Goal: Information Seeking & Learning: Understand process/instructions

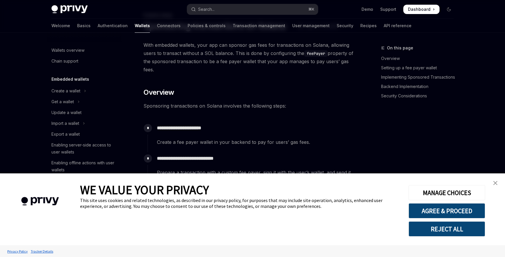
scroll to position [349, 0]
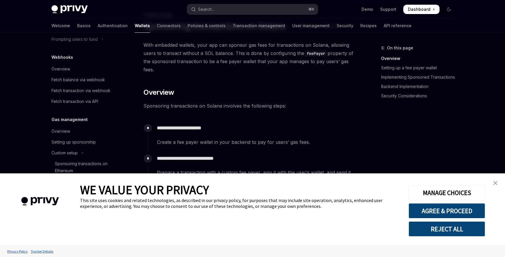
click at [495, 184] on img "close banner" at bounding box center [495, 183] width 4 height 4
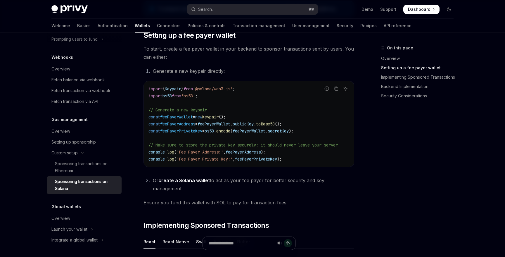
scroll to position [261, 0]
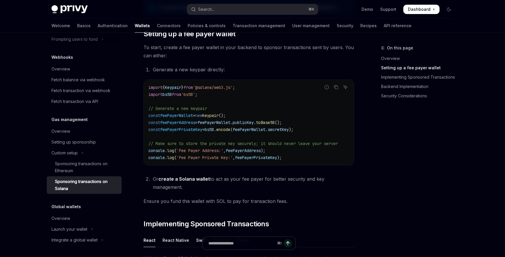
click at [218, 181] on li "Or create a Solana wallet to act as your fee payer for better security and key …" at bounding box center [252, 183] width 203 height 16
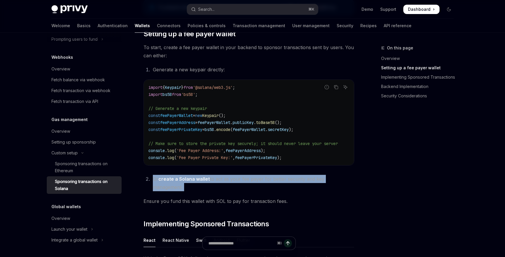
click at [218, 181] on li "Or create a Solana wallet to act as your fee payer for better security and key …" at bounding box center [252, 183] width 203 height 16
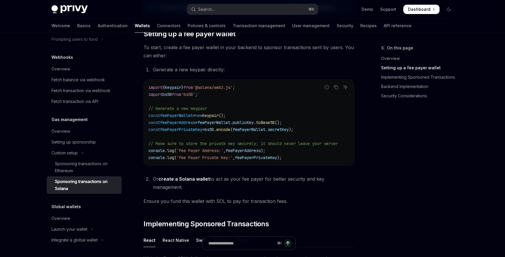
click at [220, 181] on li "Or create a Solana wallet to act as your fee payer for better security and key …" at bounding box center [252, 183] width 203 height 16
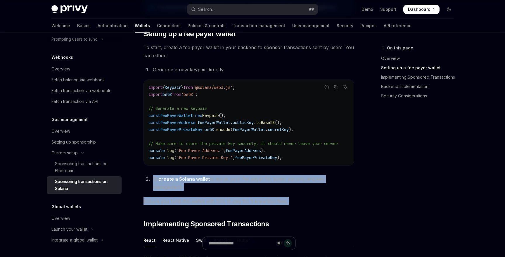
drag, startPoint x: 220, startPoint y: 181, endPoint x: 220, endPoint y: 196, distance: 14.6
click at [220, 197] on span "Ensure you fund this wallet with SOL to pay for transaction fees." at bounding box center [248, 201] width 211 height 8
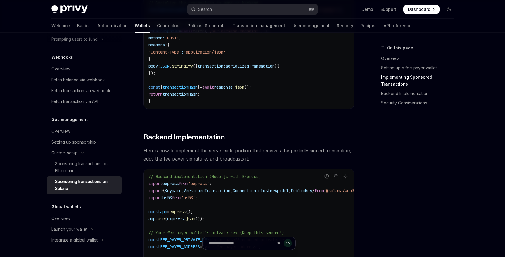
scroll to position [837, 0]
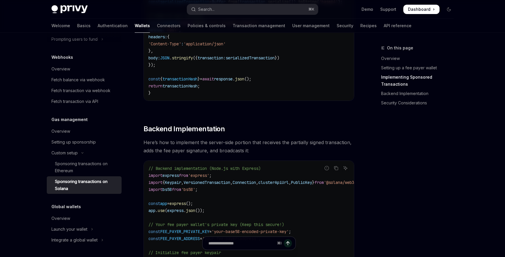
click at [203, 142] on span "Here’s how to implement the server-side portion that receives the partially sig…" at bounding box center [248, 146] width 211 height 16
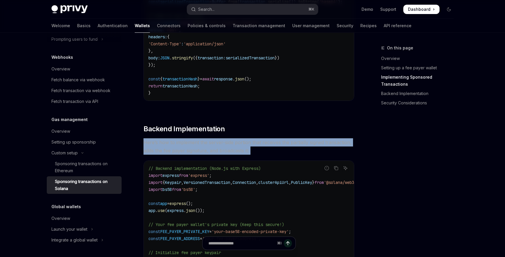
click at [203, 142] on span "Here’s how to implement the server-side portion that receives the partially sig…" at bounding box center [248, 146] width 211 height 16
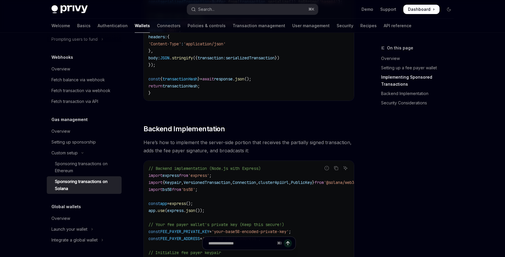
click at [207, 142] on span "Here’s how to implement the server-side portion that receives the partially sig…" at bounding box center [248, 146] width 211 height 16
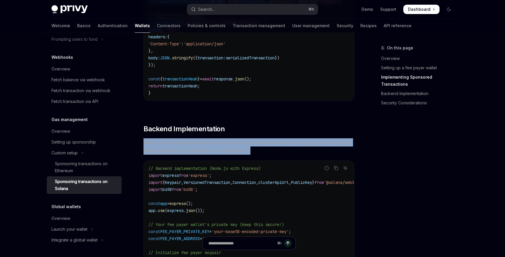
click at [207, 142] on span "Here’s how to implement the server-side portion that receives the partially sig…" at bounding box center [248, 146] width 211 height 16
click at [213, 142] on span "Here’s how to implement the server-side portion that receives the partially sig…" at bounding box center [248, 146] width 211 height 16
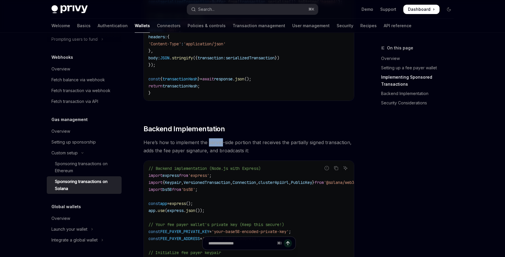
click at [213, 142] on span "Here’s how to implement the server-side portion that receives the partially sig…" at bounding box center [248, 146] width 211 height 16
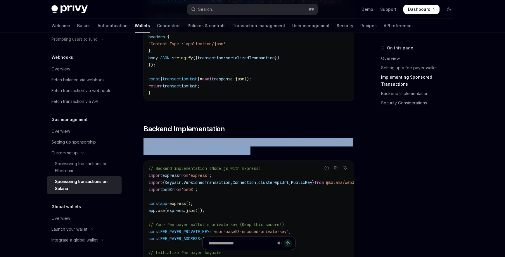
click at [213, 142] on span "Here’s how to implement the server-side portion that receives the partially sig…" at bounding box center [248, 146] width 211 height 16
click at [217, 143] on span "Here’s how to implement the server-side portion that receives the partially sig…" at bounding box center [248, 146] width 211 height 16
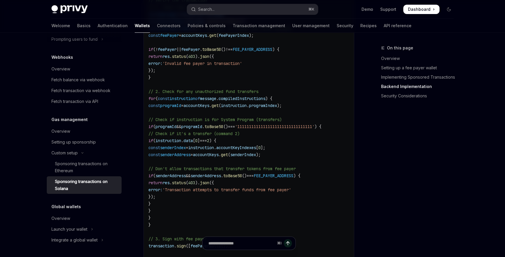
scroll to position [1231, 0]
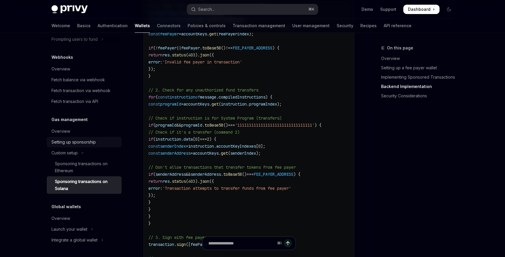
click at [70, 145] on div "Setting up sponsorship" at bounding box center [73, 142] width 44 height 7
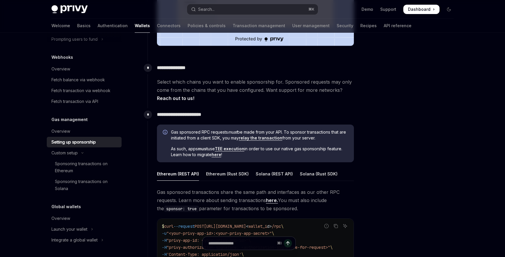
scroll to position [239, 0]
click at [299, 137] on span "Gas sponsored RPC requests must be made from your API. To sponsor transactions …" at bounding box center [259, 135] width 177 height 12
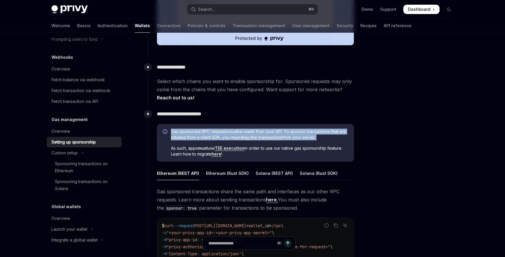
click at [299, 137] on span "Gas sponsored RPC requests must be made from your API. To sponsor transactions …" at bounding box center [259, 135] width 177 height 12
click at [302, 137] on span "Gas sponsored RPC requests must be made from your API. To sponsor transactions …" at bounding box center [259, 135] width 177 height 12
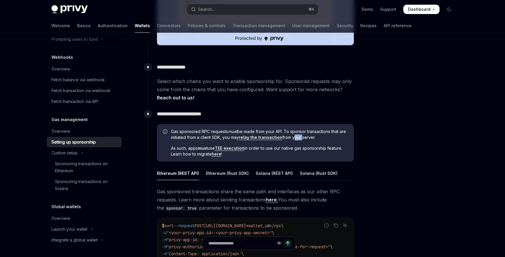
click at [302, 137] on span "Gas sponsored RPC requests must be made from your API. To sponsor transactions …" at bounding box center [259, 135] width 177 height 12
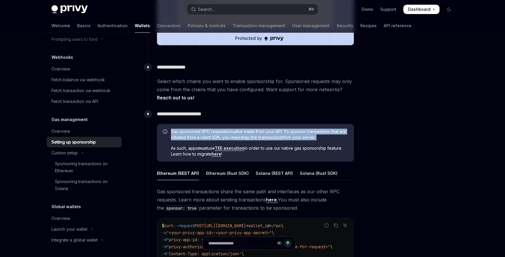
click at [302, 137] on span "Gas sponsored RPC requests must be made from your API. To sponsor transactions …" at bounding box center [259, 135] width 177 height 12
click at [306, 137] on span "Gas sponsored RPC requests must be made from your API. To sponsor transactions …" at bounding box center [259, 135] width 177 height 12
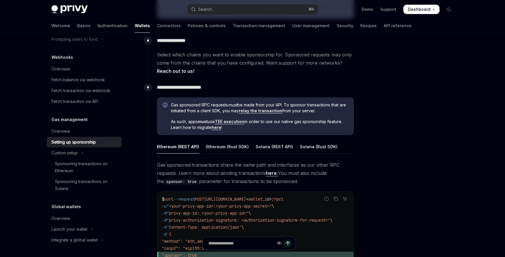
scroll to position [267, 0]
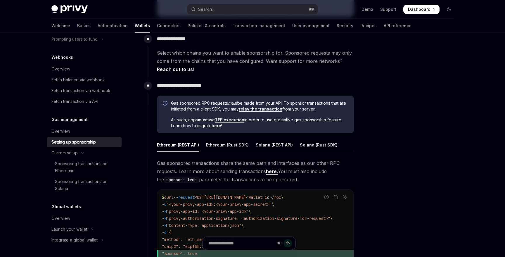
click at [297, 120] on span "As such, apps must use TEE execution in order to use our native gas sponsorship…" at bounding box center [259, 123] width 177 height 12
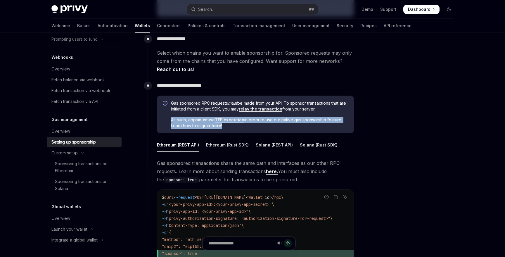
click at [297, 120] on span "As such, apps must use TEE execution in order to use our native gas sponsorship…" at bounding box center [259, 123] width 177 height 12
click at [308, 120] on span "As such, apps must use TEE execution in order to use our native gas sponsorship…" at bounding box center [259, 123] width 177 height 12
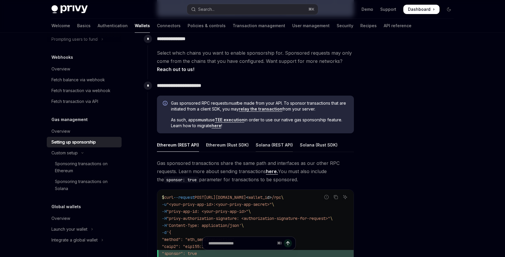
click at [288, 145] on div "Solana (REST API)" at bounding box center [274, 145] width 37 height 14
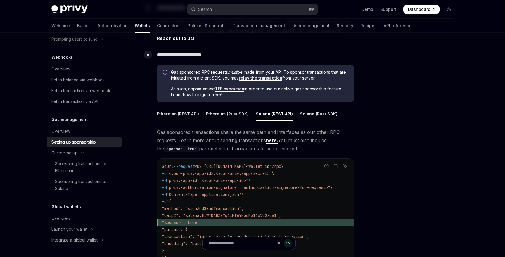
scroll to position [294, 0]
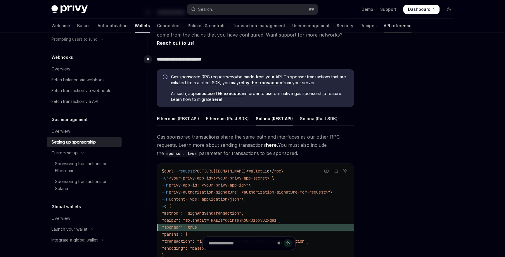
click at [384, 27] on link "API reference" at bounding box center [398, 26] width 28 height 14
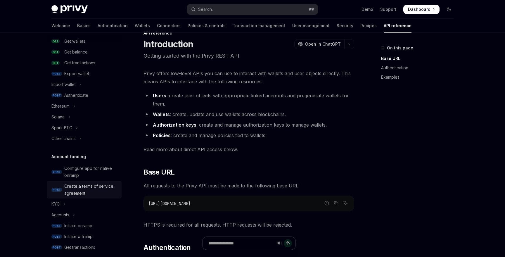
scroll to position [95, 0]
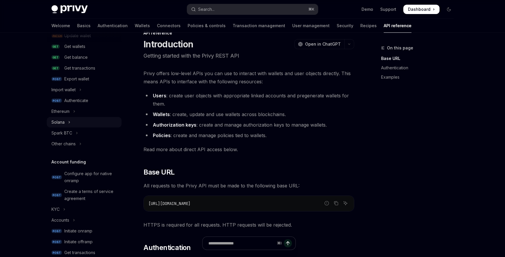
click at [70, 122] on button "Solana" at bounding box center [84, 122] width 75 height 11
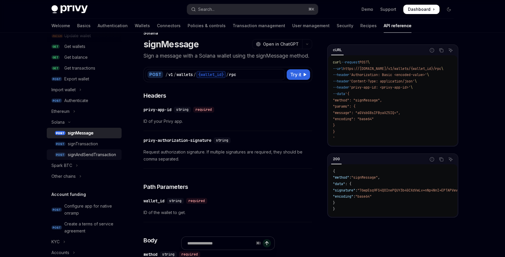
click at [84, 155] on div "signAndSendTransaction" at bounding box center [92, 154] width 48 height 7
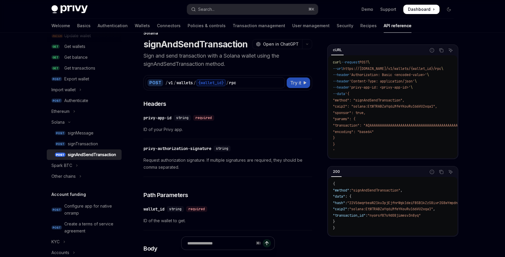
click at [290, 84] on span "Try it" at bounding box center [295, 82] width 11 height 7
type textarea "*"
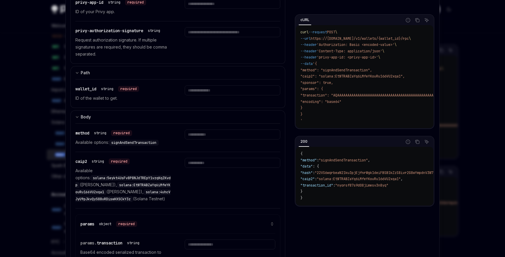
scroll to position [139, 0]
click at [152, 144] on span "signAndSendTransaction" at bounding box center [133, 142] width 45 height 5
copy span "signAndSendTransaction"
click at [204, 127] on div "method string required Available options: signAndSendTransaction" at bounding box center [177, 137] width 205 height 28
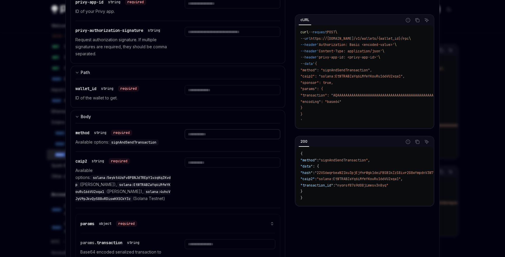
click at [205, 132] on input "Enter method" at bounding box center [232, 134] width 95 height 10
paste input "**********"
type input "**********"
click at [205, 140] on div "**********" at bounding box center [232, 137] width 95 height 16
click at [86, 191] on span "solana:EtWTRABZaYq6iMfeYKouRu166VU2xqa1" at bounding box center [122, 188] width 95 height 12
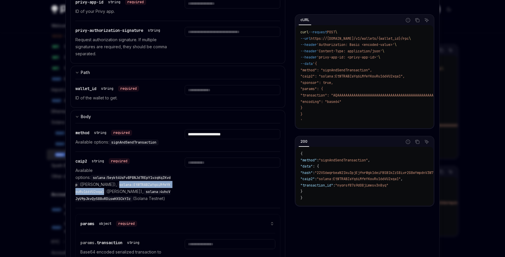
drag, startPoint x: 86, startPoint y: 191, endPoint x: 101, endPoint y: 191, distance: 15.5
click at [101, 191] on span "solana:EtWTRABZaYq6iMfeYKouRu166VU2xqa1" at bounding box center [122, 188] width 95 height 12
copy span "solana:EtWTRABZaYq6iMfeYKouRu166VU2xqa1"
click at [114, 189] on span "solana:EtWTRABZaYq6iMfeYKouRu166VU2xqa1" at bounding box center [122, 188] width 95 height 12
click at [197, 164] on input "Enter caip2" at bounding box center [232, 163] width 95 height 10
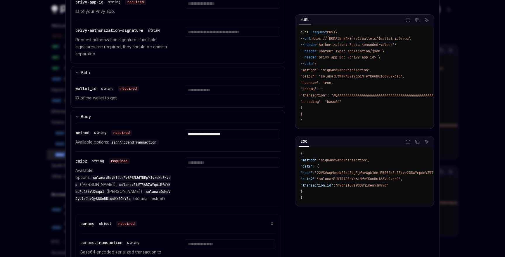
click at [109, 202] on p "Available options: solana:5eykt4UsFv8P8NJdTREpY1vzqKqZKvdp (Solana Mainnet), so…" at bounding box center [122, 184] width 95 height 35
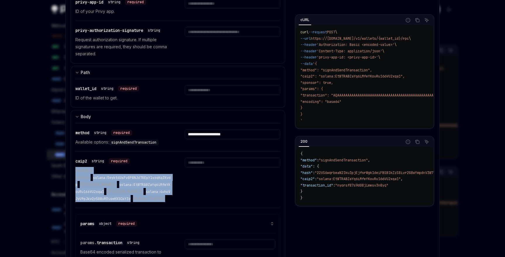
click at [109, 202] on p "Available options: solana:5eykt4UsFv8P8NJdTREpY1vzqKqZKvdp (Solana Mainnet), so…" at bounding box center [122, 184] width 95 height 35
click at [108, 176] on span "solana:5eykt4UsFv8P8NJdTREpY1vzqKqZKvdp" at bounding box center [122, 181] width 95 height 12
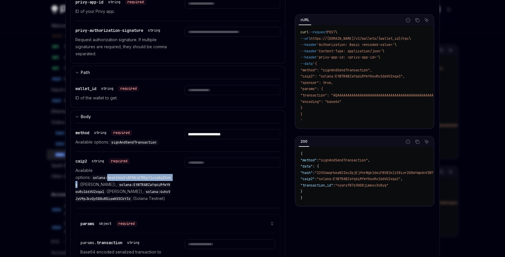
click at [108, 176] on span "solana:5eykt4UsFv8P8NJdTREpY1vzqKqZKvdp" at bounding box center [122, 181] width 95 height 12
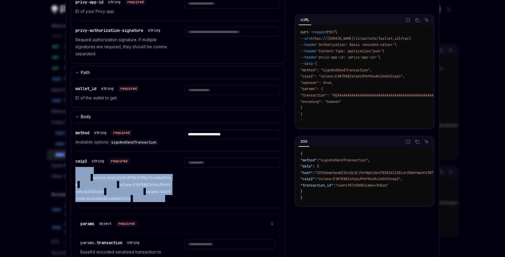
click at [108, 176] on span "solana:5eykt4UsFv8P8NJdTREpY1vzqKqZKvdp" at bounding box center [122, 181] width 95 height 12
click at [77, 177] on code "solana:5eykt4UsFv8P8NJdTREpY1vzqKqZKvdp" at bounding box center [122, 181] width 95 height 13
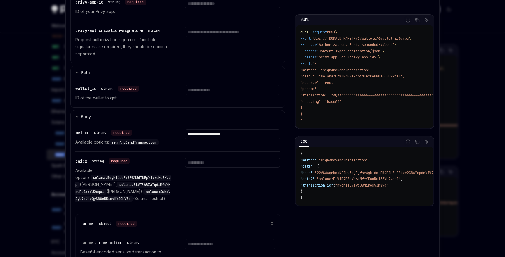
click at [85, 177] on span "solana:5eykt4UsFv8P8NJdTREpY1vzqKqZKvdp" at bounding box center [122, 181] width 95 height 12
drag, startPoint x: 85, startPoint y: 177, endPoint x: 96, endPoint y: 177, distance: 11.4
click at [96, 177] on span "solana:5eykt4UsFv8P8NJdTREpY1vzqKqZKvdp" at bounding box center [122, 181] width 95 height 12
copy span "solana:5eykt4UsFv8P8NJdTREpY1vzqKqZKvdp"
click at [198, 161] on input "Enter caip2" at bounding box center [232, 163] width 95 height 10
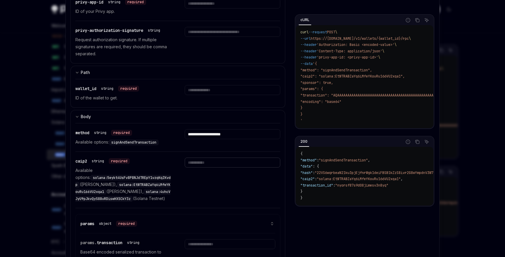
paste input "**********"
type input "**********"
click at [198, 178] on div "**********" at bounding box center [232, 180] width 95 height 44
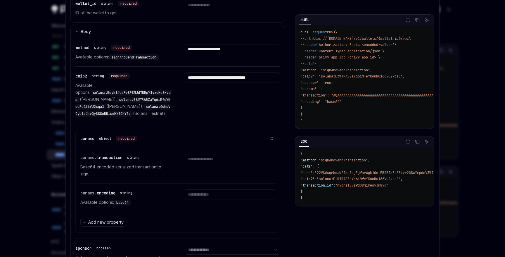
scroll to position [227, 0]
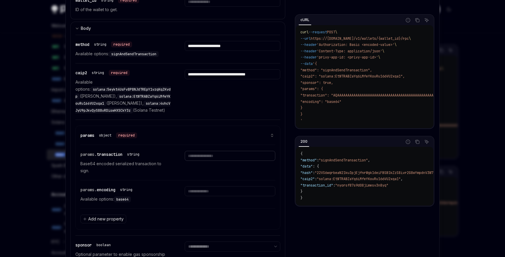
click at [193, 161] on input "Enter transaction" at bounding box center [230, 156] width 90 height 10
click at [193, 174] on div at bounding box center [230, 162] width 90 height 23
click at [193, 161] on input "Enter transaction" at bounding box center [230, 156] width 90 height 10
click at [193, 174] on div at bounding box center [230, 162] width 90 height 23
click at [193, 161] on input "Enter transaction" at bounding box center [230, 156] width 90 height 10
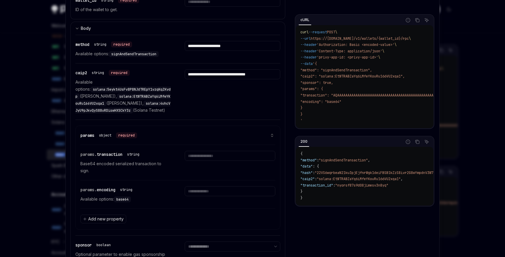
click at [193, 174] on div at bounding box center [230, 162] width 90 height 23
click at [193, 161] on input "Enter transaction" at bounding box center [230, 156] width 90 height 10
click at [193, 174] on div at bounding box center [230, 162] width 90 height 23
click at [193, 161] on input "Enter transaction" at bounding box center [230, 156] width 90 height 10
click at [193, 174] on div at bounding box center [230, 162] width 90 height 23
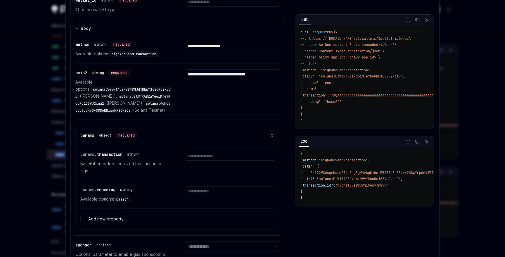
click at [193, 161] on input "Enter transaction" at bounding box center [230, 156] width 90 height 10
click at [193, 174] on div at bounding box center [230, 162] width 90 height 23
click at [127, 202] on span "base64" at bounding box center [122, 199] width 12 height 5
copy span "base64"
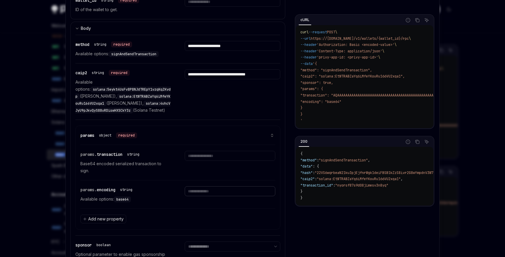
click at [208, 196] on input "Enter encoding" at bounding box center [230, 191] width 90 height 10
paste input "******"
type input "******"
click at [177, 205] on div "params. encoding string Available options: base64 ******" at bounding box center [172, 194] width 184 height 28
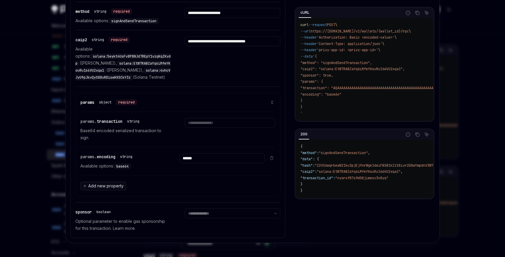
scroll to position [54, 0]
click at [226, 212] on select "**********" at bounding box center [232, 213] width 95 height 10
select select "****"
click at [185, 208] on select "**********" at bounding box center [232, 213] width 95 height 10
click at [192, 225] on div "**********" at bounding box center [232, 219] width 95 height 23
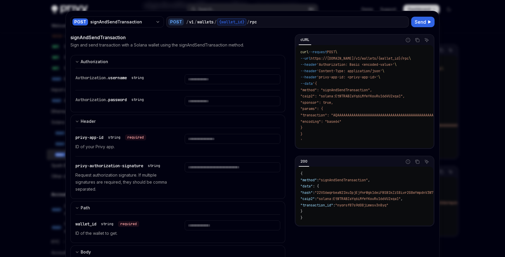
scroll to position [0, 0]
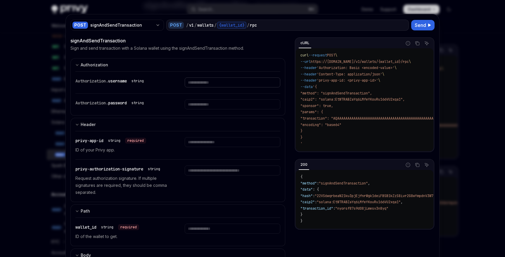
click at [199, 83] on input "Enter username" at bounding box center [232, 82] width 95 height 10
click at [200, 103] on input "Enter password" at bounding box center [232, 104] width 95 height 10
click at [199, 145] on input "Enter privy-app-id" at bounding box center [232, 142] width 95 height 10
paste input "**********"
type input "**********"
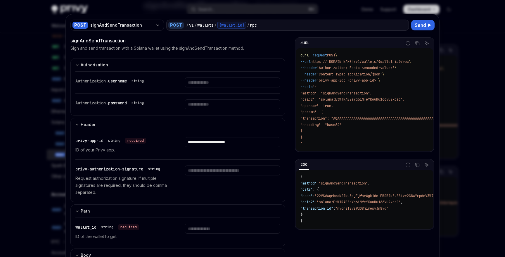
click at [178, 151] on div "**********" at bounding box center [177, 145] width 205 height 28
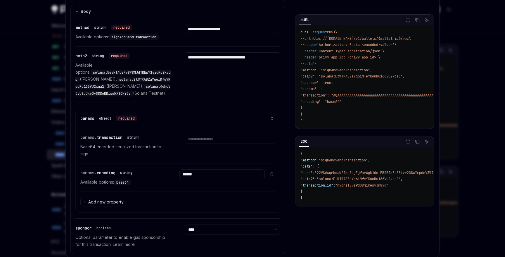
scroll to position [244, 0]
click at [196, 143] on input "Enter transaction" at bounding box center [230, 139] width 90 height 10
click at [196, 157] on div at bounding box center [230, 145] width 90 height 23
click at [196, 143] on input "Enter transaction" at bounding box center [230, 139] width 90 height 10
click at [196, 157] on div at bounding box center [230, 145] width 90 height 23
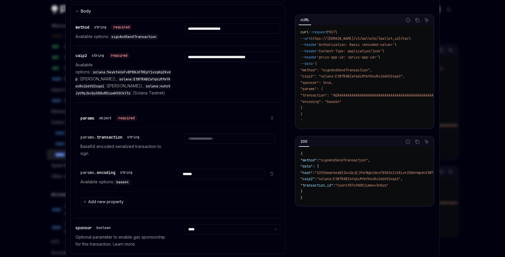
click at [123, 157] on p "Base64 encoded serialized transaction to sign." at bounding box center [125, 150] width 90 height 14
copy p "serialized"
click at [123, 157] on p "Base64 encoded serialized transaction to sign." at bounding box center [125, 150] width 90 height 14
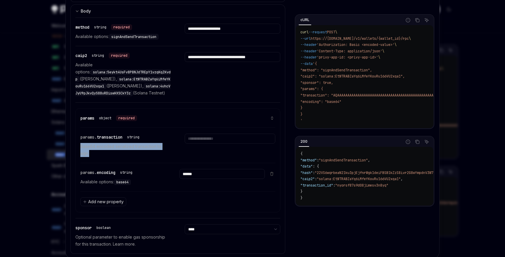
click at [123, 157] on p "Base64 encoded serialized transaction to sign." at bounding box center [125, 150] width 90 height 14
click at [204, 143] on input "Enter transaction" at bounding box center [230, 139] width 90 height 10
paste input "**********"
type input "**********"
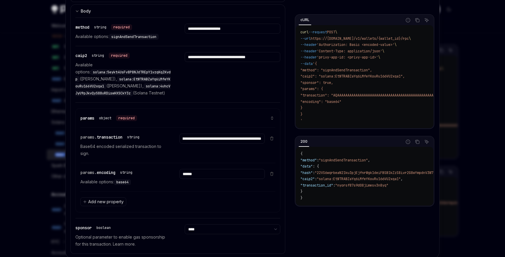
scroll to position [0, 0]
click at [204, 157] on div "**********" at bounding box center [221, 145] width 85 height 23
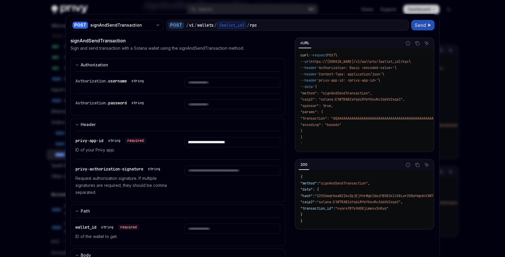
click at [416, 25] on span "Send" at bounding box center [420, 25] width 11 height 7
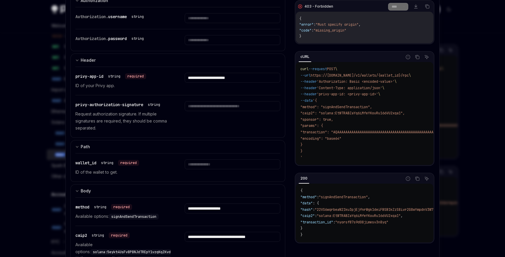
scroll to position [66, 0]
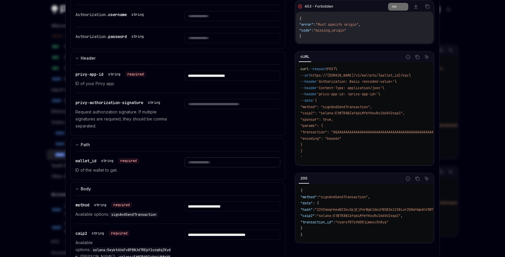
click at [212, 165] on input "Enter wallet_id" at bounding box center [232, 162] width 95 height 10
paste input "**********"
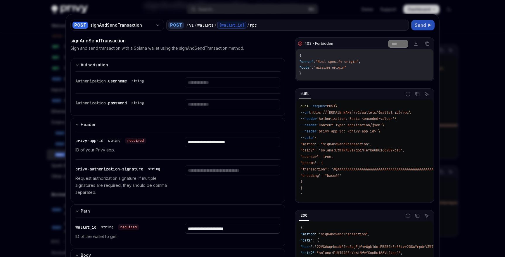
type input "**********"
click at [418, 27] on span "Send" at bounding box center [420, 25] width 11 height 7
click at [398, 32] on div "**********" at bounding box center [252, 258] width 373 height 488
click at [162, 82] on div "Authorization. username string" at bounding box center [122, 80] width 95 height 7
click at [217, 83] on input "Enter username" at bounding box center [232, 82] width 95 height 10
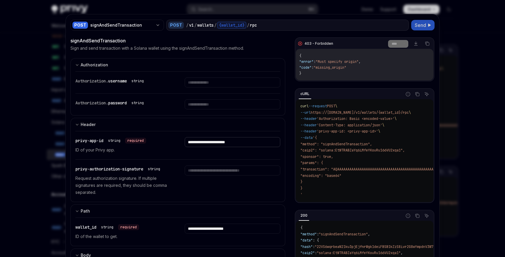
click at [253, 142] on input "**********" at bounding box center [232, 142] width 95 height 10
type input "**********"
click at [235, 142] on input "**********" at bounding box center [232, 142] width 95 height 10
click at [251, 143] on input "**********" at bounding box center [232, 142] width 95 height 10
click at [257, 143] on input "**********" at bounding box center [232, 142] width 95 height 10
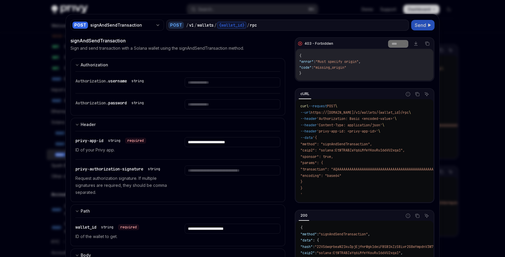
click at [253, 132] on div "**********" at bounding box center [177, 145] width 205 height 28
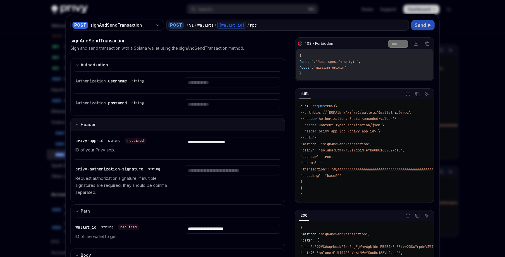
click at [251, 127] on button "Header" at bounding box center [177, 124] width 215 height 13
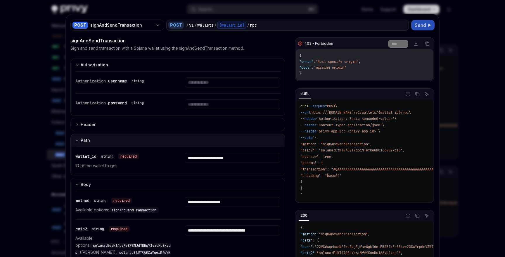
click at [253, 140] on button "Path" at bounding box center [177, 140] width 215 height 13
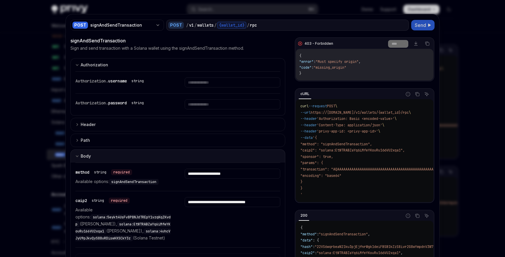
click at [253, 155] on button "Body" at bounding box center [177, 155] width 215 height 13
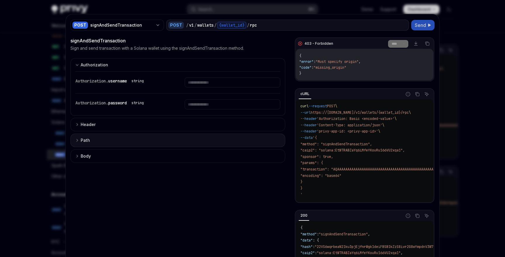
click at [253, 143] on button "Path" at bounding box center [177, 140] width 215 height 13
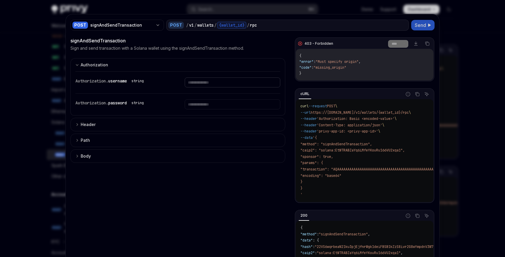
click at [222, 79] on input "Enter username" at bounding box center [232, 82] width 95 height 10
type input "*"
click at [420, 25] on span "Send" at bounding box center [420, 25] width 11 height 7
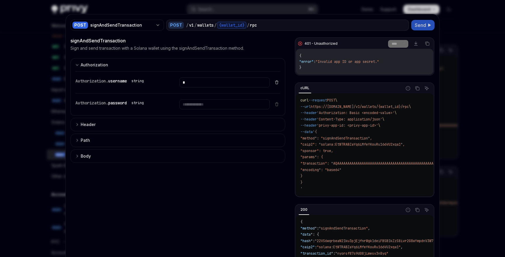
click at [280, 83] on button "Delete item" at bounding box center [276, 82] width 7 height 5
click at [419, 27] on span "Send" at bounding box center [420, 25] width 11 height 7
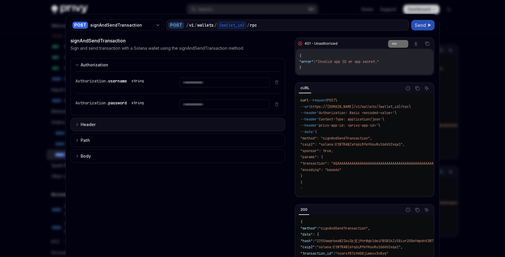
click at [212, 119] on button "Header" at bounding box center [177, 124] width 215 height 13
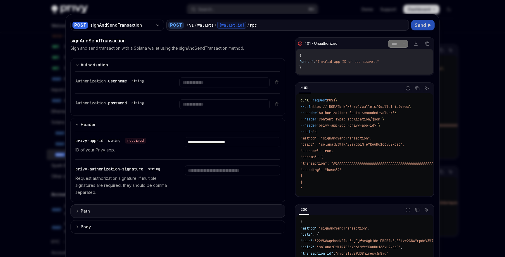
click at [201, 211] on button "Path" at bounding box center [177, 210] width 215 height 13
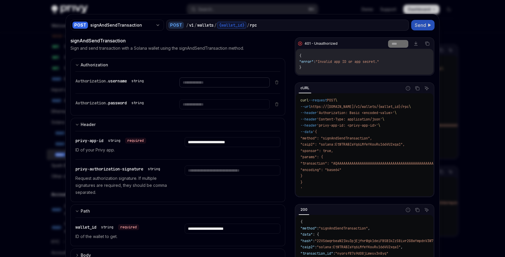
click at [192, 81] on input "Enter username" at bounding box center [224, 82] width 90 height 10
paste input "**********"
type input "**********"
click at [212, 104] on input "Enter password" at bounding box center [224, 104] width 90 height 10
paste input "**********"
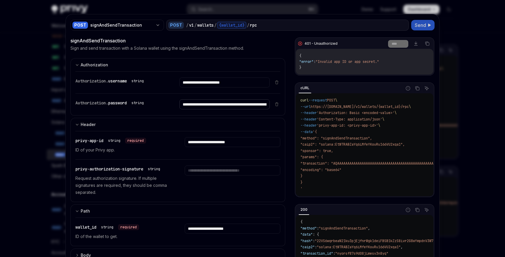
scroll to position [0, 137]
type input "**********"
click at [423, 36] on div "**********" at bounding box center [252, 156] width 373 height 284
click at [423, 26] on span "Send" at bounding box center [420, 25] width 11 height 7
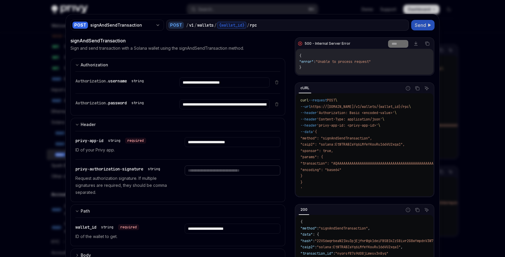
click at [229, 174] on input "Enter privy-authorization-signature" at bounding box center [232, 170] width 95 height 10
click at [229, 181] on div at bounding box center [232, 180] width 95 height 30
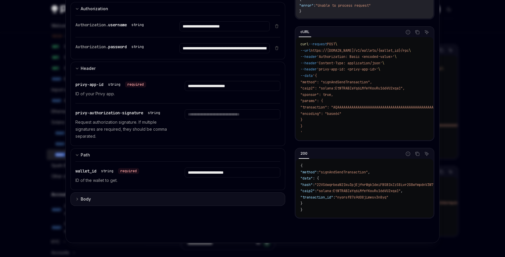
click at [201, 198] on button "Body" at bounding box center [177, 198] width 215 height 13
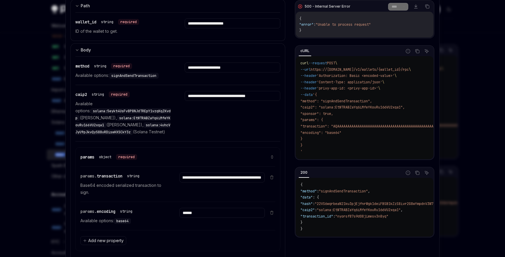
scroll to position [0, 140]
click at [213, 182] on input "**********" at bounding box center [221, 177] width 85 height 10
paste input "Enter transaction"
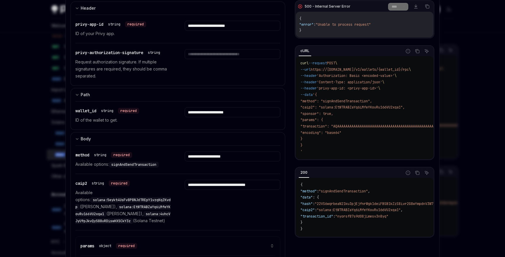
scroll to position [0, 0]
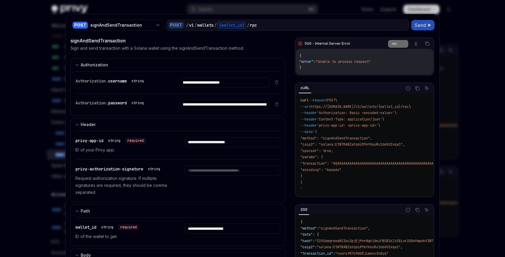
type input "**********"
click at [427, 26] on button "Send" at bounding box center [422, 25] width 23 height 11
click at [416, 33] on div "**********" at bounding box center [252, 258] width 373 height 488
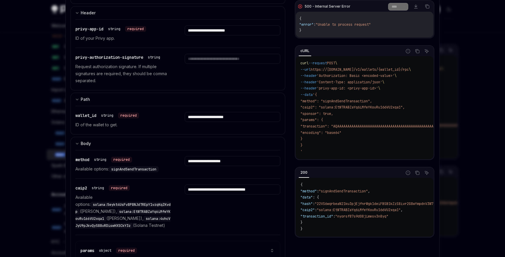
scroll to position [115, 0]
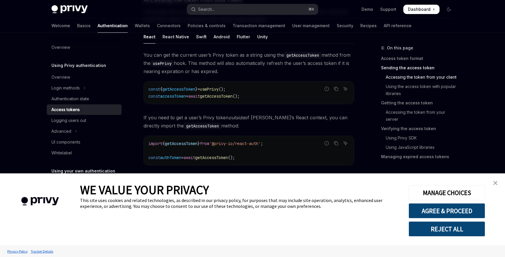
scroll to position [286, 0]
click at [496, 185] on img "close banner" at bounding box center [495, 183] width 4 height 4
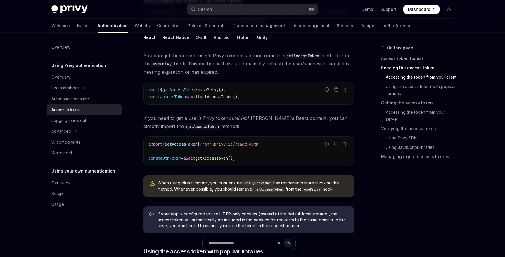
click at [348, 193] on div "When using direct imports, you must ensure PrivyProvider has rendered before in…" at bounding box center [248, 186] width 211 height 22
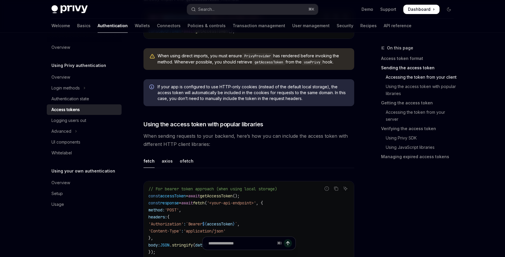
scroll to position [414, 0]
click at [214, 9] on div "Search..." at bounding box center [206, 9] width 16 height 7
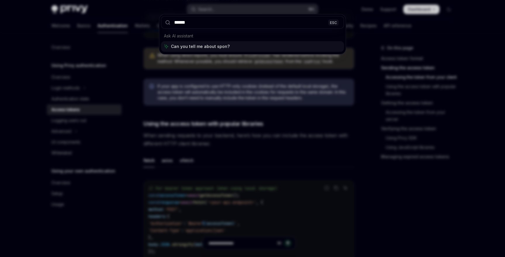
type input "*******"
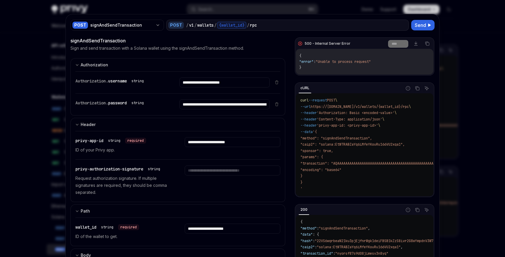
select select "****"
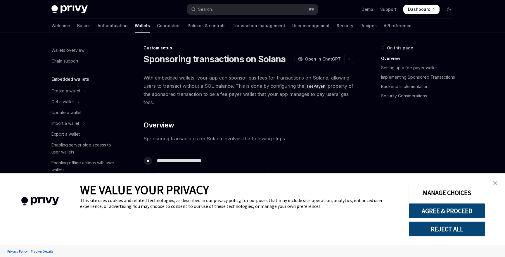
scroll to position [288, 0]
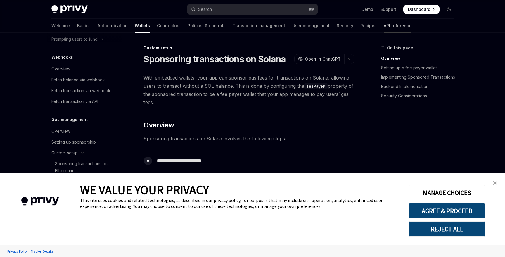
click at [384, 28] on link "API reference" at bounding box center [398, 26] width 28 height 14
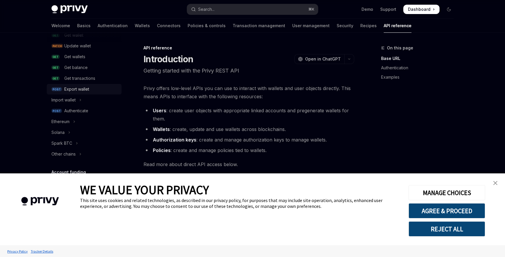
scroll to position [86, 0]
click at [72, 131] on button "Solana" at bounding box center [84, 131] width 75 height 11
type textarea "*"
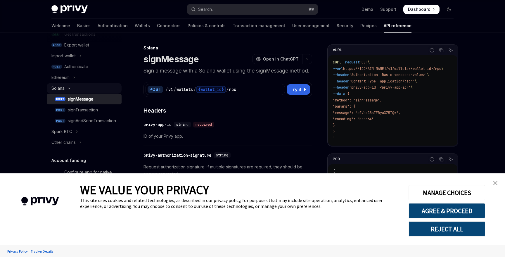
scroll to position [131, 0]
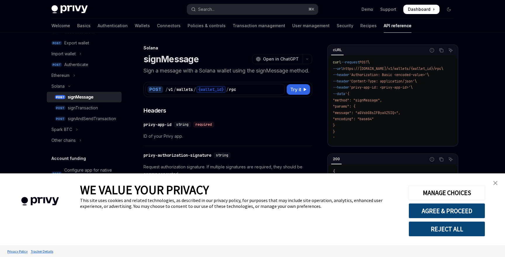
click at [454, 231] on button "REJECT ALL" at bounding box center [447, 228] width 77 height 15
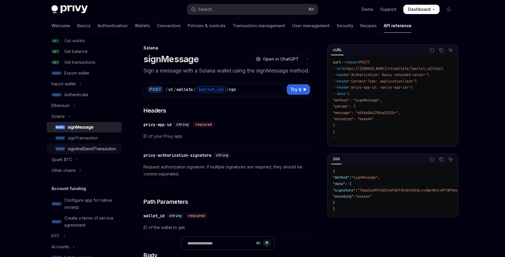
scroll to position [95, 0]
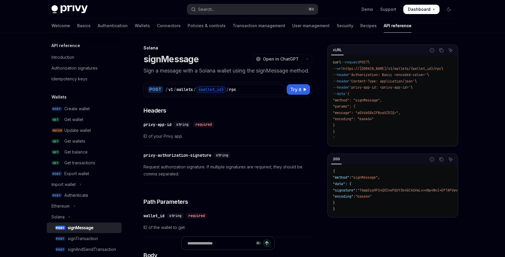
scroll to position [15, 0]
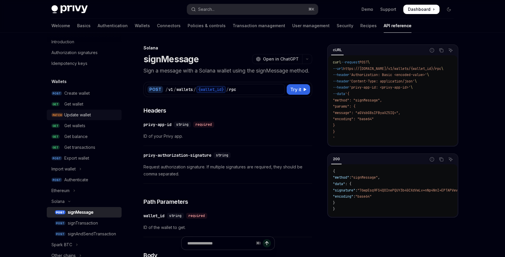
click at [87, 117] on div "Update wallet" at bounding box center [77, 114] width 27 height 7
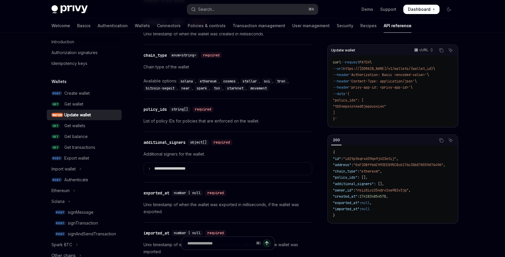
scroll to position [665, 0]
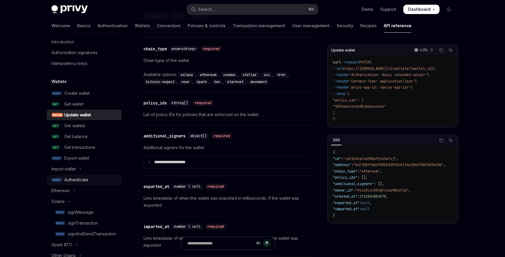
click at [94, 179] on div "Authenticate" at bounding box center [91, 179] width 54 height 7
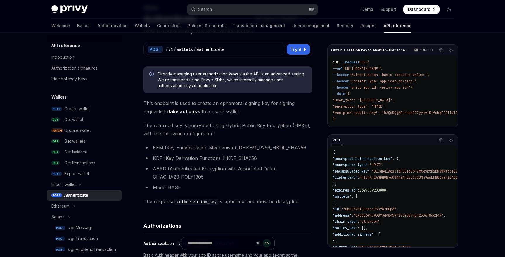
click at [184, 167] on li "AEAD (Authenticated Encryption with Associated Data): CHACHA20_POLY1305" at bounding box center [227, 173] width 169 height 16
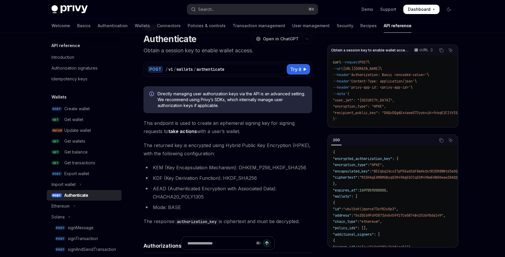
scroll to position [19, 0]
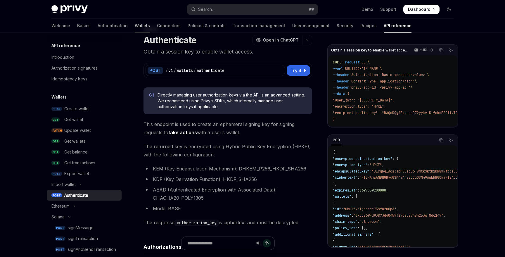
click at [135, 30] on link "Wallets" at bounding box center [142, 26] width 15 height 14
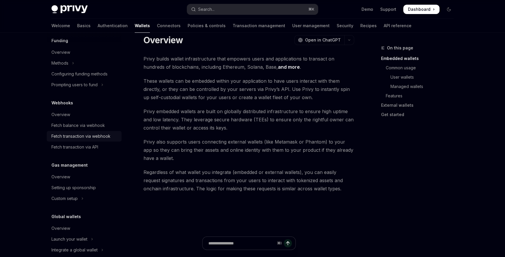
scroll to position [252, 0]
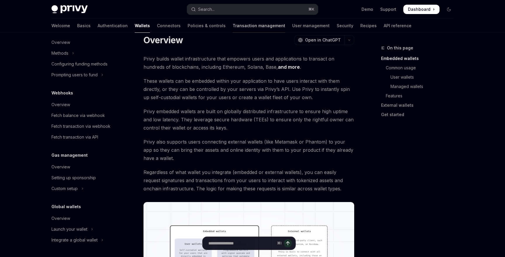
click at [233, 30] on link "Transaction management" at bounding box center [259, 26] width 53 height 14
type textarea "*"
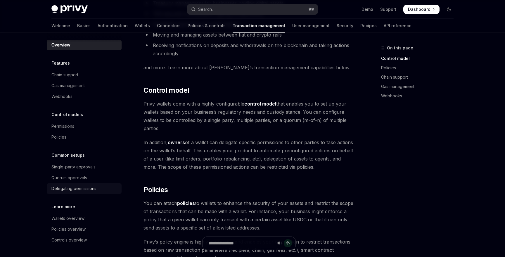
scroll to position [86, 0]
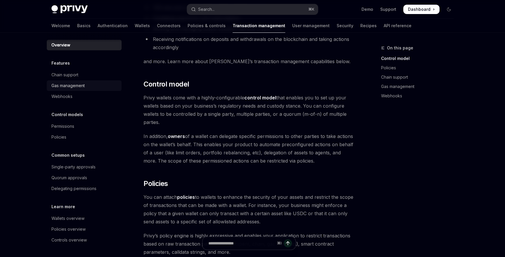
click at [94, 89] on div "Gas management" at bounding box center [84, 85] width 67 height 7
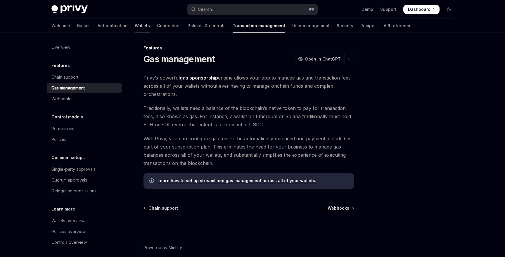
click at [135, 27] on link "Wallets" at bounding box center [142, 26] width 15 height 14
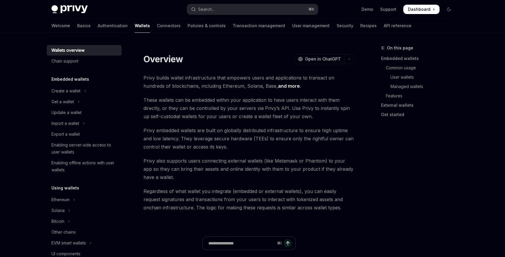
type textarea "*"
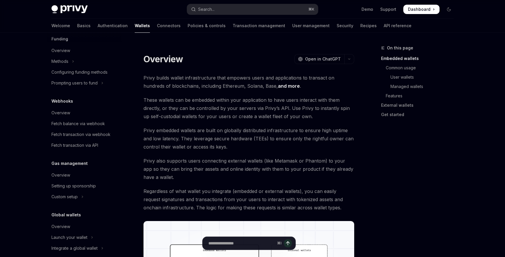
scroll to position [249, 0]
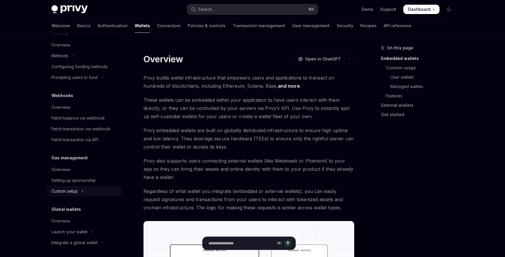
click at [79, 188] on button "Custom setup" at bounding box center [84, 191] width 75 height 11
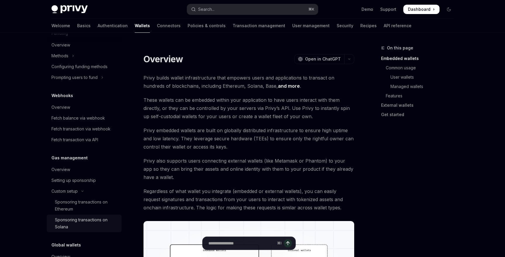
click at [80, 225] on div "Sponsoring transactions on Solana" at bounding box center [86, 223] width 63 height 14
click at [96, 224] on div "Sponsoring transactions on Solana" at bounding box center [86, 223] width 63 height 14
click at [94, 227] on div "Sponsoring transactions on Solana" at bounding box center [86, 223] width 63 height 14
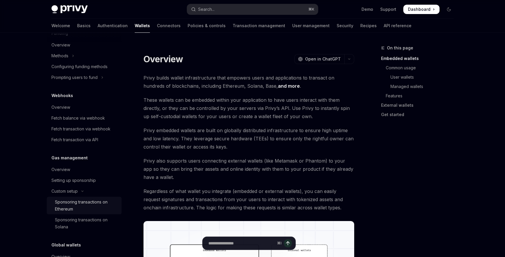
click at [98, 201] on div "Sponsoring transactions on Ethereum" at bounding box center [86, 205] width 63 height 14
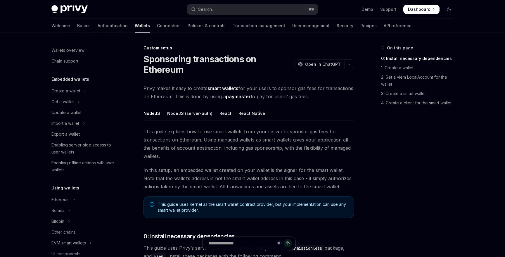
scroll to position [288, 0]
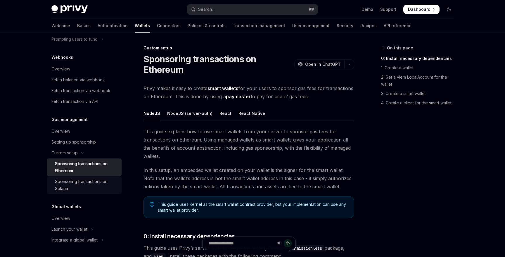
click at [95, 183] on div "Sponsoring transactions on Solana" at bounding box center [86, 185] width 63 height 14
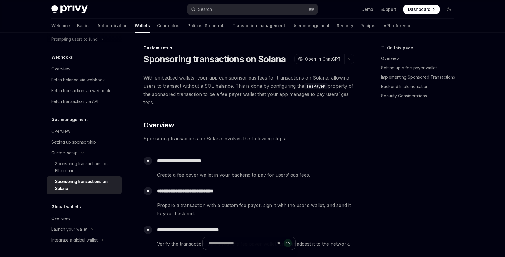
click at [95, 183] on div "Sponsoring transactions on Solana" at bounding box center [86, 185] width 63 height 14
type textarea "*"
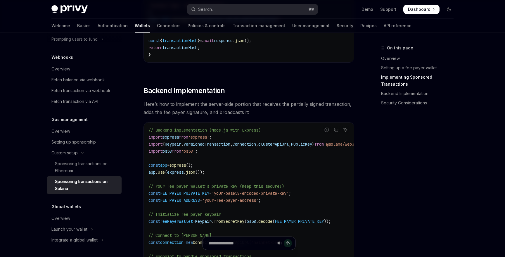
scroll to position [875, 0]
click at [337, 130] on icon "Copy the contents from the code block" at bounding box center [336, 131] width 3 height 3
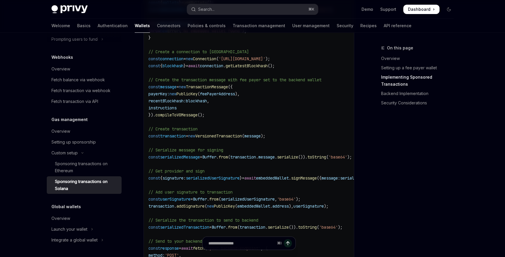
scroll to position [611, 0]
click at [195, 134] on span "new" at bounding box center [191, 136] width 7 height 5
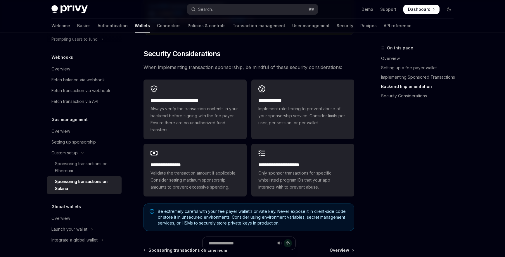
scroll to position [1595, 0]
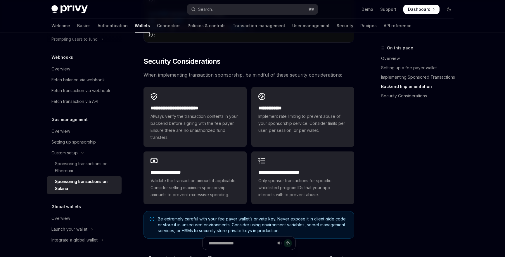
click at [213, 76] on span "When implementing transaction sponsorship, be mindful of these security conside…" at bounding box center [248, 75] width 211 height 8
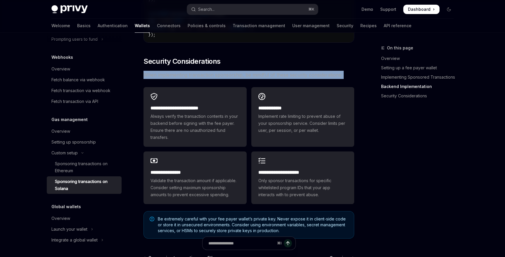
click at [213, 76] on span "When implementing transaction sponsorship, be mindful of these security conside…" at bounding box center [248, 75] width 211 height 8
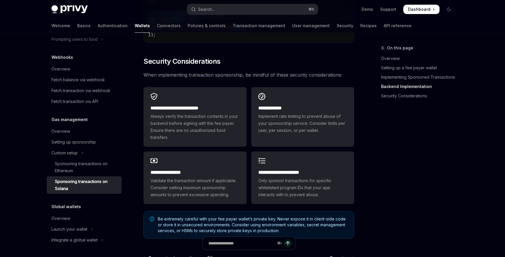
click at [252, 75] on span "When implementing transaction sponsorship, be mindful of these security conside…" at bounding box center [248, 75] width 211 height 8
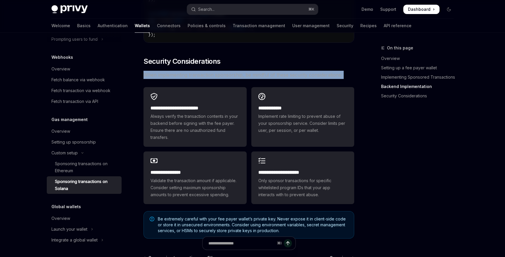
click at [252, 75] on span "When implementing transaction sponsorship, be mindful of these security conside…" at bounding box center [248, 75] width 211 height 8
click at [263, 75] on span "When implementing transaction sponsorship, be mindful of these security conside…" at bounding box center [248, 75] width 211 height 8
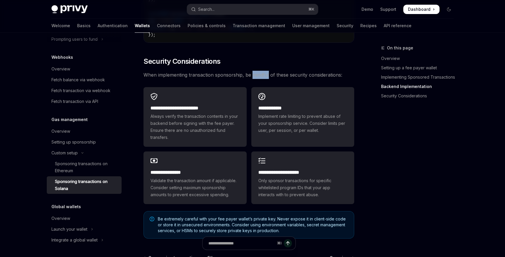
click at [263, 75] on span "When implementing transaction sponsorship, be mindful of these security conside…" at bounding box center [248, 75] width 211 height 8
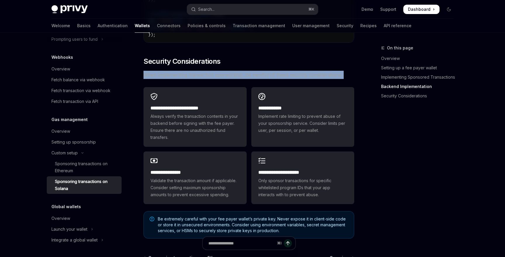
click at [263, 75] on span "When implementing transaction sponsorship, be mindful of these security conside…" at bounding box center [248, 75] width 211 height 8
click at [275, 75] on span "When implementing transaction sponsorship, be mindful of these security conside…" at bounding box center [248, 75] width 211 height 8
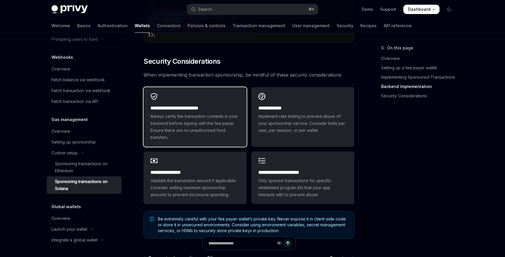
click at [226, 138] on span "Always verify the transaction contents in your backend before signing with the …" at bounding box center [194, 127] width 89 height 28
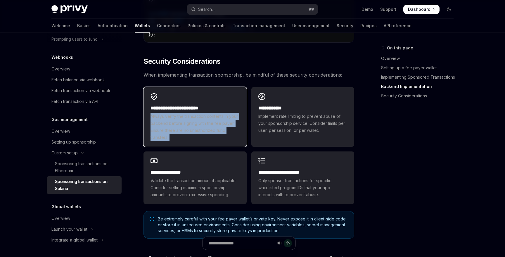
click at [226, 138] on span "Always verify the transaction contents in your backend before signing with the …" at bounding box center [194, 127] width 89 height 28
click at [228, 138] on span "Always verify the transaction contents in your backend before signing with the …" at bounding box center [194, 127] width 89 height 28
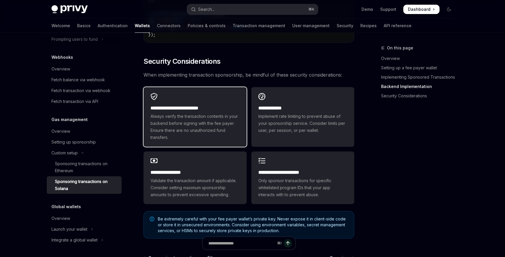
click at [228, 138] on span "Always verify the transaction contents in your backend before signing with the …" at bounding box center [194, 127] width 89 height 28
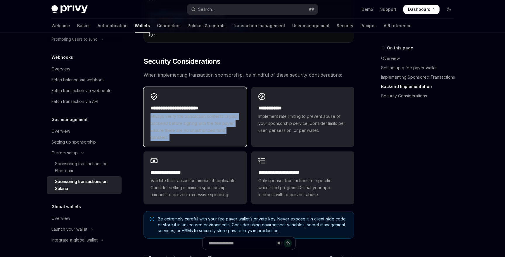
click at [228, 138] on span "Always verify the transaction contents in your backend before signing with the …" at bounding box center [194, 127] width 89 height 28
click at [230, 138] on span "Always verify the transaction contents in your backend before signing with the …" at bounding box center [194, 127] width 89 height 28
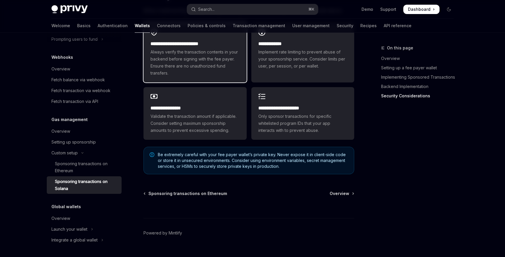
scroll to position [1670, 0]
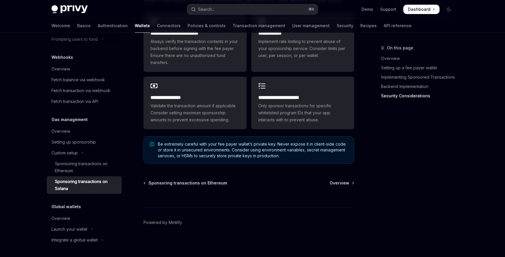
click at [242, 150] on span "Be extremely careful with your fee payer wallet’s private key. Never expose it …" at bounding box center [253, 150] width 190 height 18
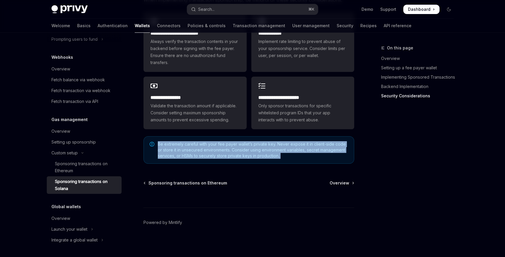
click at [242, 150] on span "Be extremely careful with your fee payer wallet’s private key. Never expose it …" at bounding box center [253, 150] width 190 height 18
click at [249, 150] on span "Be extremely careful with your fee payer wallet’s private key. Never expose it …" at bounding box center [253, 150] width 190 height 18
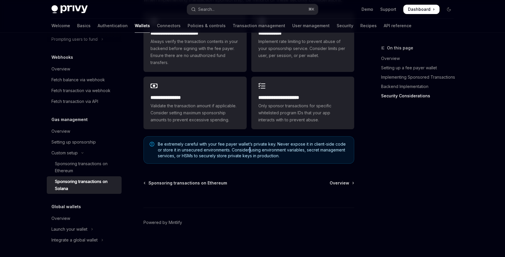
click at [249, 150] on span "Be extremely careful with your fee payer wallet’s private key. Never expose it …" at bounding box center [253, 150] width 190 height 18
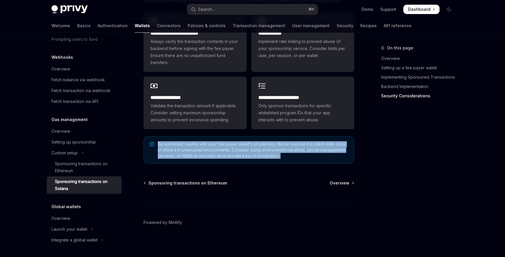
click at [249, 150] on span "Be extremely careful with your fee payer wallet’s private key. Never expose it …" at bounding box center [253, 150] width 190 height 18
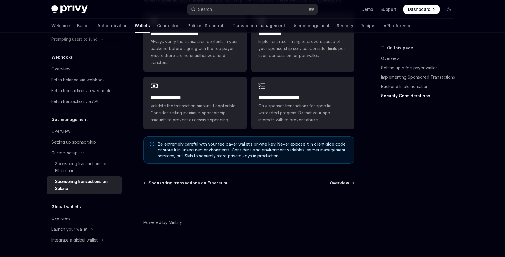
click at [256, 150] on span "Be extremely careful with your fee payer wallet’s private key. Never expose it …" at bounding box center [253, 150] width 190 height 18
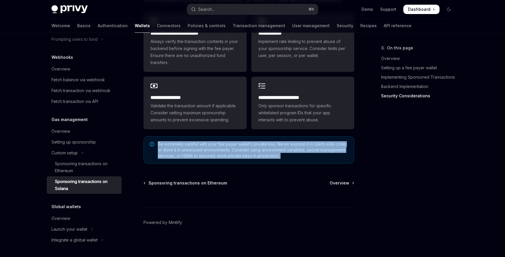
click at [256, 150] on span "Be extremely careful with your fee payer wallet’s private key. Never expose it …" at bounding box center [253, 150] width 190 height 18
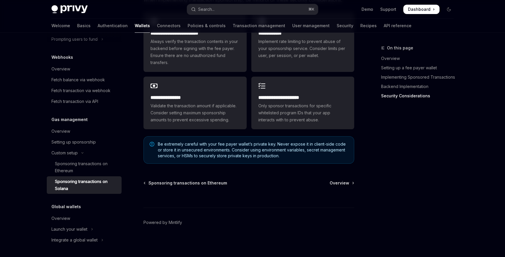
click at [256, 154] on span "Be extremely careful with your fee payer wallet’s private key. Never expose it …" at bounding box center [253, 150] width 190 height 18
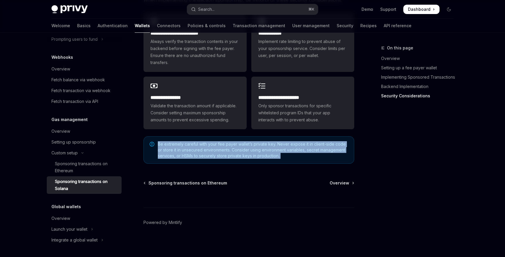
click at [256, 154] on span "Be extremely careful with your fee payer wallet’s private key. Never expose it …" at bounding box center [253, 150] width 190 height 18
click at [274, 154] on span "Be extremely careful with your fee payer wallet’s private key. Never expose it …" at bounding box center [253, 150] width 190 height 18
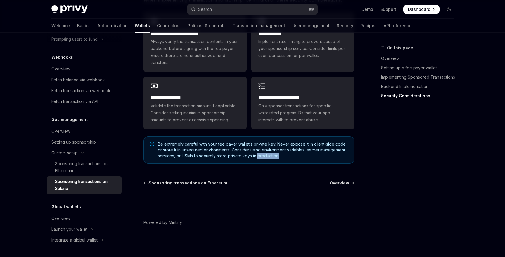
click at [274, 154] on span "Be extremely careful with your fee payer wallet’s private key. Never expose it …" at bounding box center [253, 150] width 190 height 18
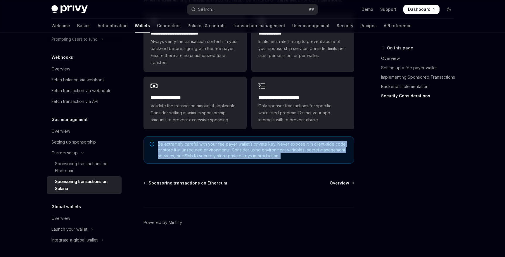
click at [274, 154] on span "Be extremely careful with your fee payer wallet’s private key. Never expose it …" at bounding box center [253, 150] width 190 height 18
click at [282, 154] on span "Be extremely careful with your fee payer wallet’s private key. Never expose it …" at bounding box center [253, 150] width 190 height 18
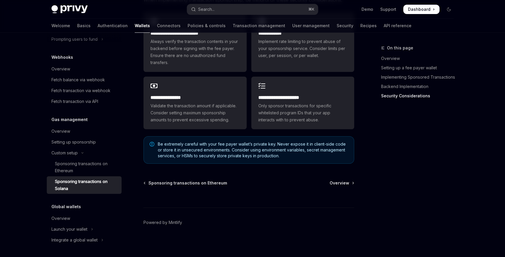
click at [282, 154] on span "Be extremely careful with your fee payer wallet’s private key. Never expose it …" at bounding box center [253, 150] width 190 height 18
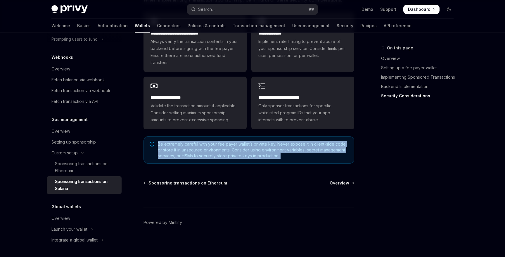
click at [282, 154] on span "Be extremely careful with your fee payer wallet’s private key. Never expose it …" at bounding box center [253, 150] width 190 height 18
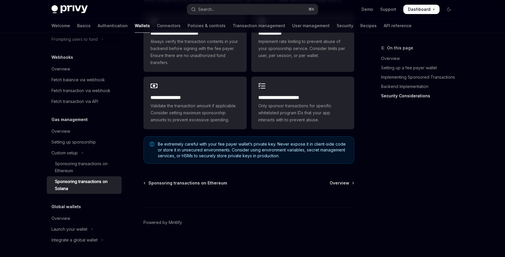
click at [285, 154] on span "Be extremely careful with your fee payer wallet’s private key. Never expose it …" at bounding box center [253, 150] width 190 height 18
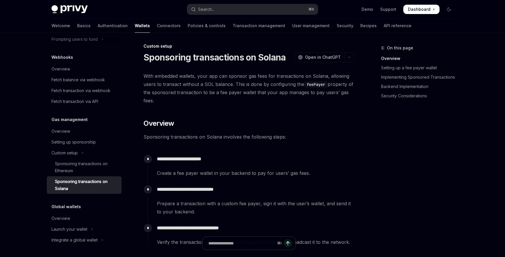
scroll to position [0, 0]
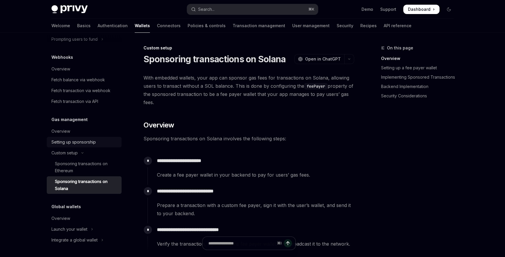
click at [84, 141] on div "Setting up sponsorship" at bounding box center [73, 142] width 44 height 7
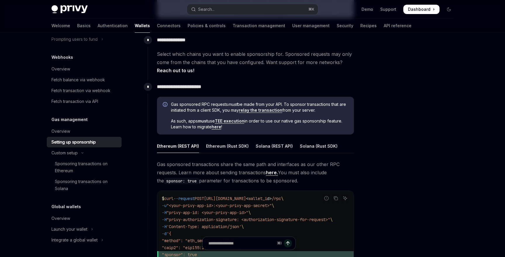
scroll to position [280, 0]
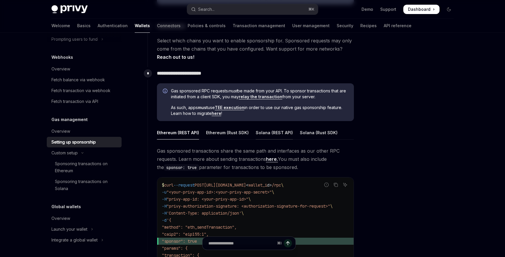
click at [267, 133] on div "Solana (REST API)" at bounding box center [274, 133] width 37 height 14
type textarea "*"
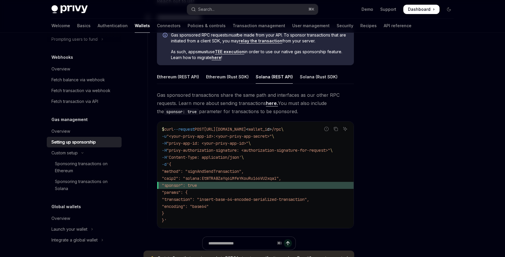
scroll to position [338, 0]
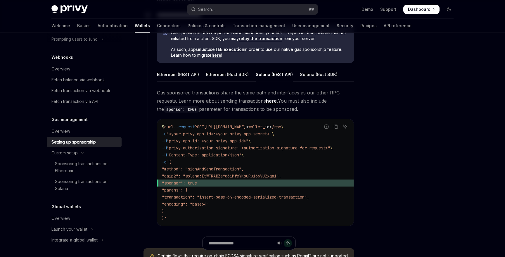
click at [363, 165] on div "**********" at bounding box center [252, 32] width 411 height 674
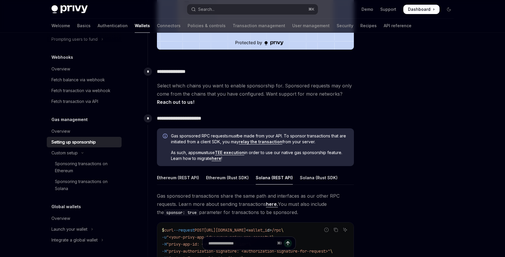
scroll to position [219, 0]
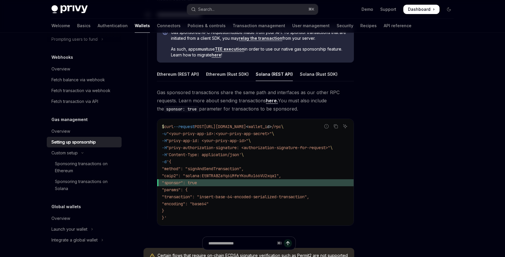
scroll to position [338, 0]
click at [243, 242] on input "Ask a question..." at bounding box center [241, 243] width 94 height 13
click at [243, 231] on div "Gas sponsored transactions share the same path and interfaces as our other RPC …" at bounding box center [255, 162] width 197 height 147
click at [243, 246] on input "Ask a question..." at bounding box center [241, 243] width 94 height 13
click at [243, 236] on div "⌘ I" at bounding box center [249, 243] width 98 height 14
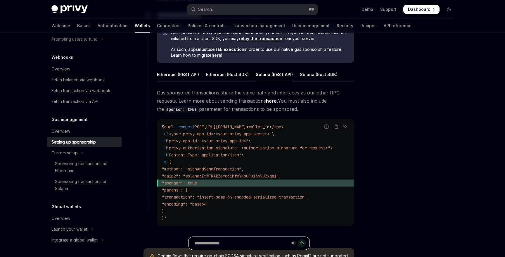
click at [244, 243] on input "Ask a question..." at bounding box center [241, 243] width 94 height 13
click at [244, 231] on div "Gas sponsored transactions share the same path and interfaces as our other RPC …" at bounding box center [255, 162] width 197 height 147
click at [244, 241] on input "Ask a question..." at bounding box center [241, 243] width 94 height 13
click at [244, 234] on div "Gas sponsored transactions share the same path and interfaces as our other RPC …" at bounding box center [255, 162] width 197 height 147
click at [213, 168] on span ""method": "signAndSendTransaction"," at bounding box center [203, 168] width 82 height 5
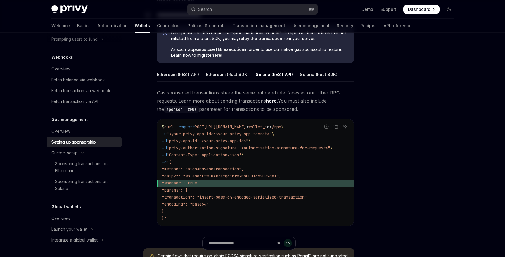
click at [213, 168] on span ""method": "signAndSendTransaction"," at bounding box center [203, 168] width 82 height 5
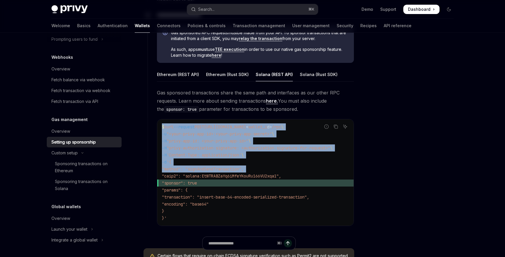
drag, startPoint x: 213, startPoint y: 168, endPoint x: 209, endPoint y: 129, distance: 39.6
click at [209, 129] on code "$ curl --request POST [URL][DOMAIN_NAME] < wallet_i d > /rpc \ -u "<your-privy-…" at bounding box center [255, 172] width 187 height 98
click at [204, 129] on span "POST" at bounding box center [199, 126] width 9 height 5
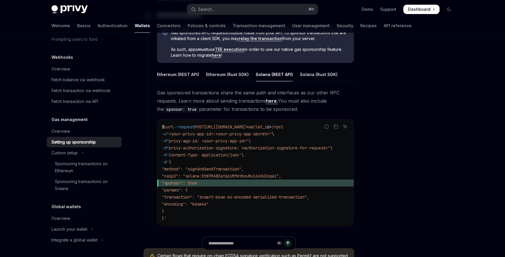
click at [204, 129] on span "POST" at bounding box center [199, 126] width 9 height 5
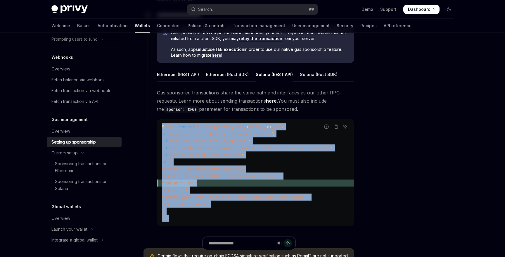
drag, startPoint x: 209, startPoint y: 129, endPoint x: 204, endPoint y: 217, distance: 88.1
click at [204, 217] on code "$ curl --request POST [URL][DOMAIN_NAME] < wallet_i d > /rpc \ -u "<your-privy-…" at bounding box center [255, 172] width 187 height 98
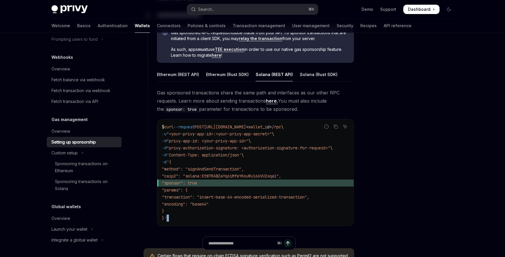
click at [204, 217] on code "$ curl --request POST [URL][DOMAIN_NAME] < wallet_i d > /rpc \ -u "<your-privy-…" at bounding box center [255, 172] width 187 height 98
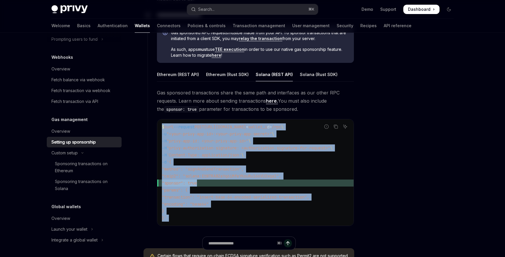
drag, startPoint x: 204, startPoint y: 217, endPoint x: 199, endPoint y: 129, distance: 87.8
click at [199, 129] on code "$ curl --request POST [URL][DOMAIN_NAME] < wallet_i d > /rpc \ -u "<your-privy-…" at bounding box center [255, 172] width 187 height 98
click at [195, 129] on span "--request" at bounding box center [184, 126] width 21 height 5
drag, startPoint x: 199, startPoint y: 129, endPoint x: 199, endPoint y: 218, distance: 89.1
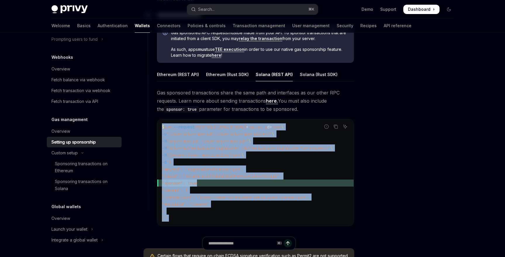
click at [199, 218] on code "$ curl --request POST [URL][DOMAIN_NAME] < wallet_i d > /rpc \ -u "<your-privy-…" at bounding box center [255, 172] width 187 height 98
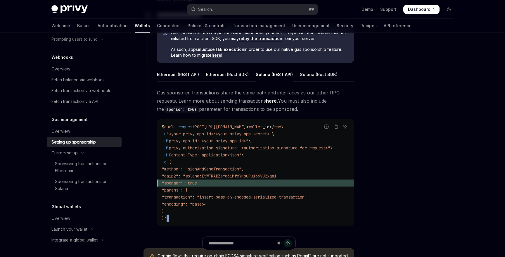
click at [199, 218] on code "$ curl --request POST [URL][DOMAIN_NAME] < wallet_i d > /rpc \ -u "<your-privy-…" at bounding box center [255, 172] width 187 height 98
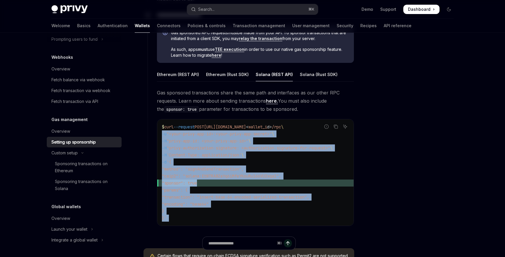
drag, startPoint x: 199, startPoint y: 218, endPoint x: 202, endPoint y: 131, distance: 87.4
click at [202, 131] on code "$ curl --request POST [URL][DOMAIN_NAME] < wallet_i d > /rpc \ -u "<your-privy-…" at bounding box center [255, 172] width 187 height 98
click at [202, 131] on span ""<your-privy-app-id>:<your-privy-app-secret>"" at bounding box center [219, 133] width 105 height 5
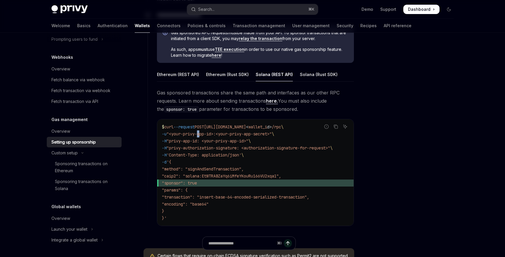
click at [202, 131] on span ""<your-privy-app-id>:<your-privy-app-secret>"" at bounding box center [219, 133] width 105 height 5
click at [203, 129] on span "POST" at bounding box center [199, 126] width 9 height 5
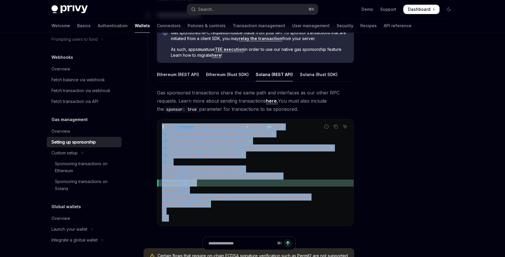
drag, startPoint x: 203, startPoint y: 129, endPoint x: 204, endPoint y: 218, distance: 89.7
click at [204, 218] on code "$ curl --request POST [URL][DOMAIN_NAME] < wallet_i d > /rpc \ -u "<your-privy-…" at bounding box center [255, 172] width 187 height 98
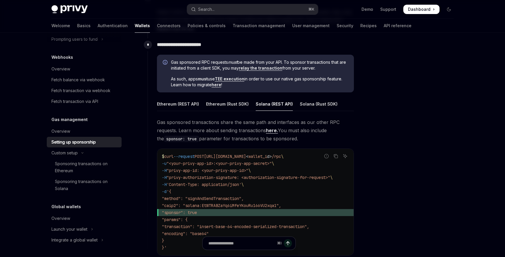
scroll to position [313, 0]
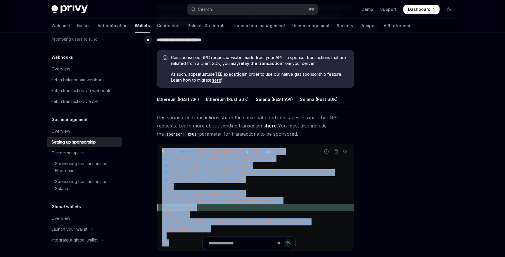
drag, startPoint x: 162, startPoint y: 152, endPoint x: 181, endPoint y: 241, distance: 91.1
click at [182, 242] on div "**********" at bounding box center [194, 62] width 323 height 663
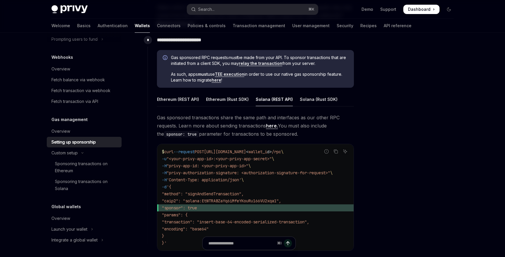
click at [181, 241] on div "⌘ I" at bounding box center [248, 246] width 211 height 22
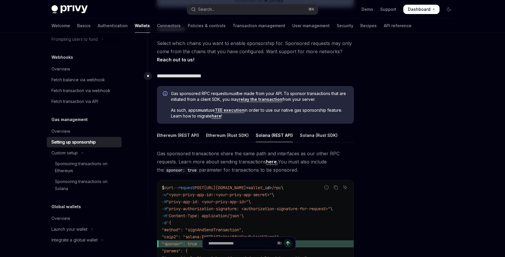
scroll to position [274, 0]
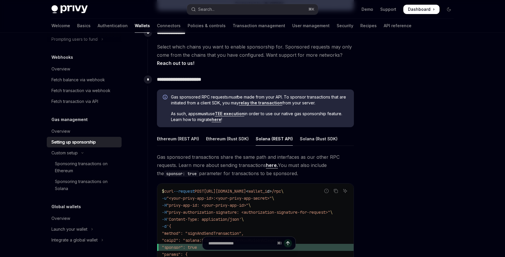
click at [227, 95] on span "Gas sponsored RPC requests must be made from your API. To sponsor transactions …" at bounding box center [259, 100] width 177 height 12
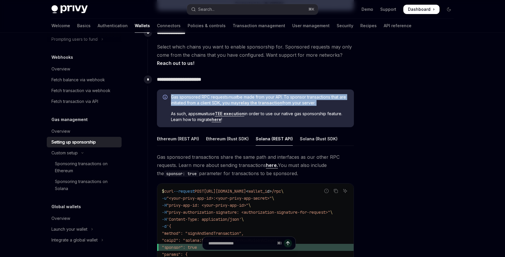
click at [227, 95] on span "Gas sponsored RPC requests must be made from your API. To sponsor transactions …" at bounding box center [259, 100] width 177 height 12
click at [237, 95] on em "must" at bounding box center [232, 96] width 9 height 5
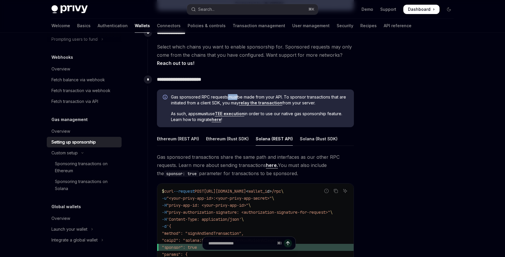
click at [237, 95] on em "must" at bounding box center [232, 96] width 9 height 5
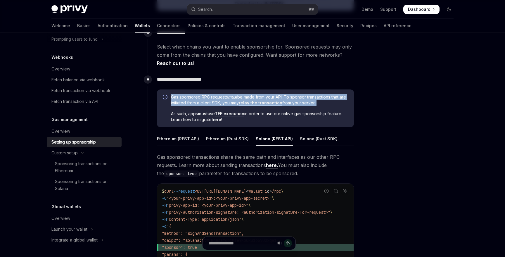
click at [237, 95] on em "must" at bounding box center [232, 96] width 9 height 5
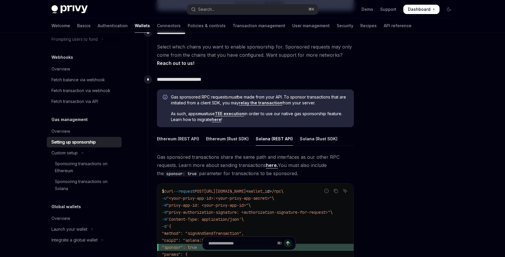
click at [245, 95] on span "Gas sponsored RPC requests must be made from your API. To sponsor transactions …" at bounding box center [259, 100] width 177 height 12
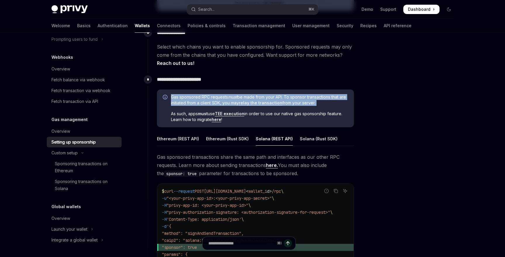
click at [245, 95] on span "Gas sponsored RPC requests must be made from your API. To sponsor transactions …" at bounding box center [259, 100] width 177 height 12
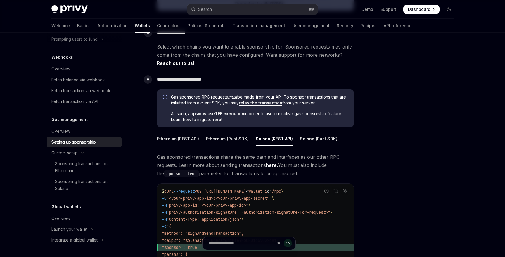
click at [252, 95] on span "Gas sponsored RPC requests must be made from your API. To sponsor transactions …" at bounding box center [259, 100] width 177 height 12
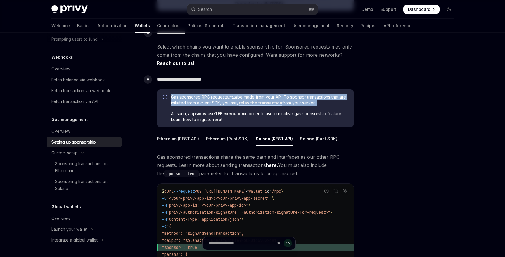
click at [252, 95] on span "Gas sponsored RPC requests must be made from your API. To sponsor transactions …" at bounding box center [259, 100] width 177 height 12
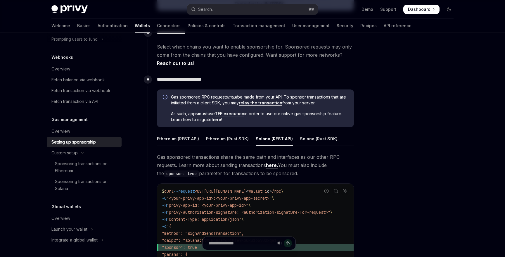
click at [268, 95] on span "Gas sponsored RPC requests must be made from your API. To sponsor transactions …" at bounding box center [259, 100] width 177 height 12
drag, startPoint x: 285, startPoint y: 96, endPoint x: 246, endPoint y: 103, distance: 39.2
click at [247, 103] on span "Gas sponsored RPC requests must be made from your API. To sponsor transactions …" at bounding box center [259, 100] width 177 height 12
click at [244, 103] on span "Gas sponsored RPC requests must be made from your API. To sponsor transactions …" at bounding box center [259, 100] width 177 height 12
click at [259, 103] on link "relay the transaction" at bounding box center [261, 102] width 44 height 5
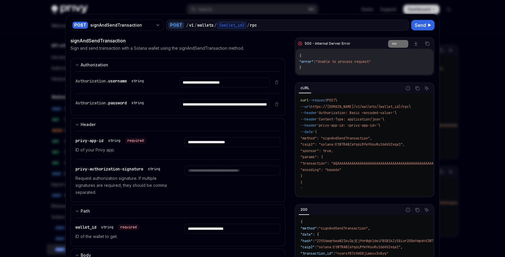
select select "****"
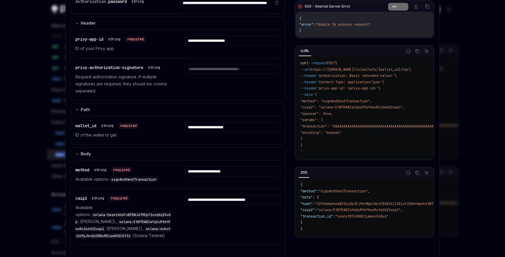
scroll to position [102, 0]
click at [219, 70] on input "Enter privy-authorization-signature" at bounding box center [232, 68] width 95 height 10
paste input "**********"
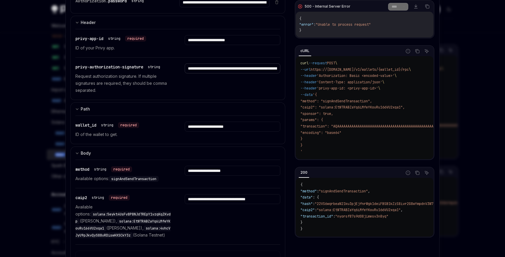
scroll to position [0, 405]
type input "**********"
click at [223, 83] on div "**********" at bounding box center [232, 78] width 95 height 30
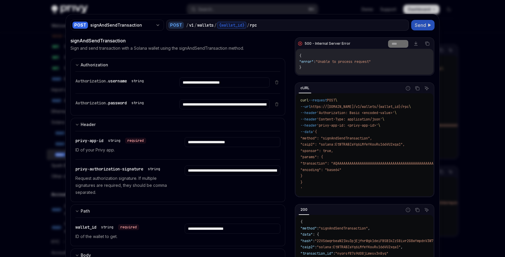
click at [418, 28] on span "Send" at bounding box center [420, 25] width 11 height 7
click at [230, 104] on input "**********" at bounding box center [224, 104] width 90 height 10
paste input "**********"
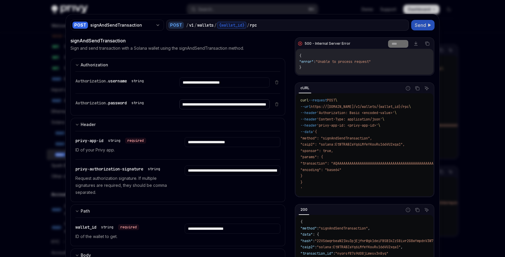
type input "**********"
click at [423, 28] on span "Send" at bounding box center [420, 25] width 11 height 7
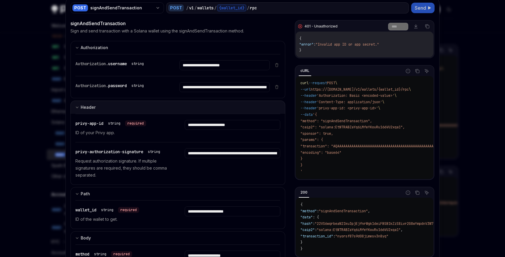
scroll to position [20, 0]
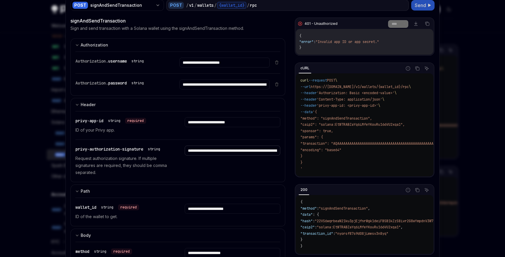
click at [228, 149] on input "**********" at bounding box center [232, 151] width 95 height 10
click at [420, 3] on span "Send" at bounding box center [420, 5] width 11 height 7
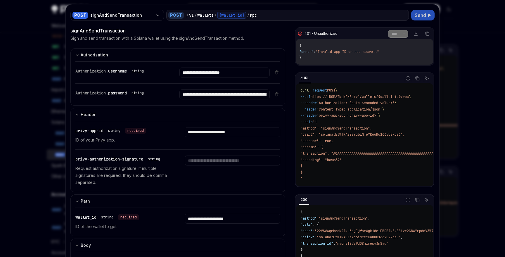
scroll to position [2, 0]
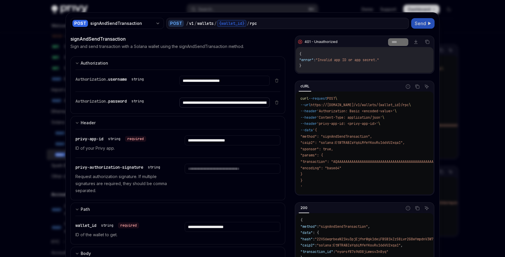
click at [248, 104] on input "**********" at bounding box center [224, 103] width 90 height 10
type input "**********"
click at [248, 104] on input "**********" at bounding box center [224, 103] width 90 height 10
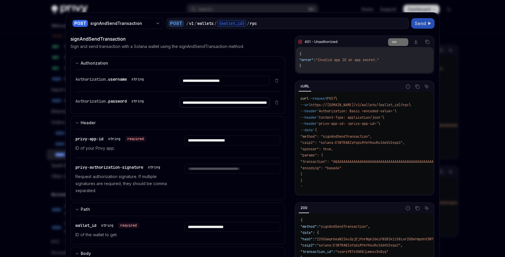
click at [248, 104] on input "**********" at bounding box center [224, 103] width 90 height 10
click at [421, 24] on span "Send" at bounding box center [420, 23] width 11 height 7
click at [233, 106] on input "Enter password" at bounding box center [224, 103] width 90 height 10
click at [233, 110] on div "Authorization. password string" at bounding box center [172, 103] width 194 height 22
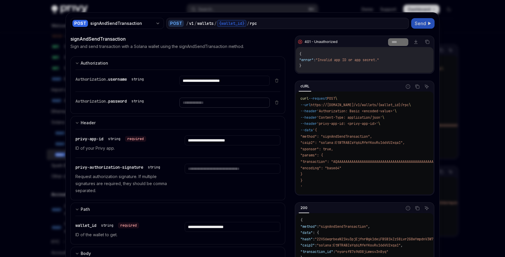
click at [233, 106] on input "Enter password" at bounding box center [224, 103] width 90 height 10
click at [226, 102] on input "Enter password" at bounding box center [224, 103] width 90 height 10
type input "**********"
click at [226, 102] on input "**********" at bounding box center [224, 103] width 90 height 10
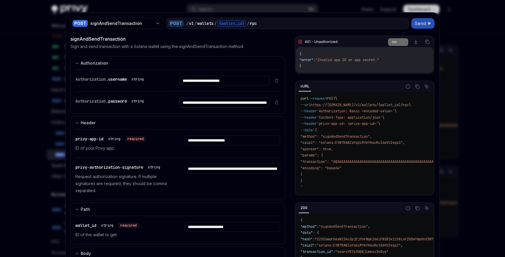
click at [226, 102] on input "**********" at bounding box center [224, 103] width 90 height 10
click at [227, 168] on input "**********" at bounding box center [232, 169] width 95 height 10
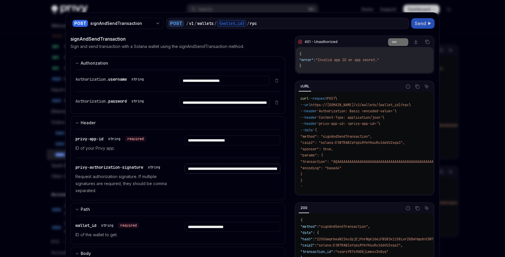
paste input "Enter privy-authorization-signature"
type input "**********"
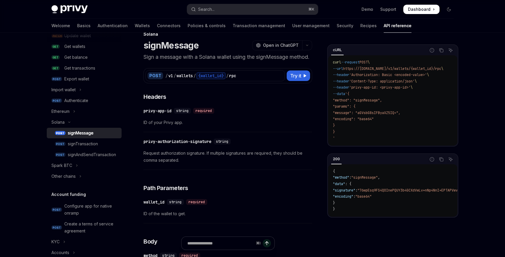
scroll to position [15, 0]
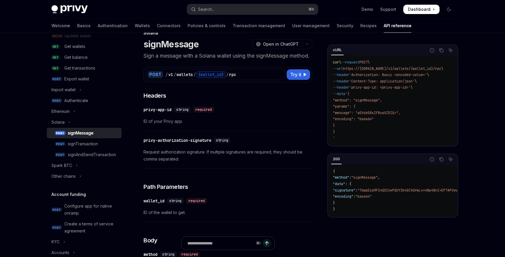
type textarea "*"
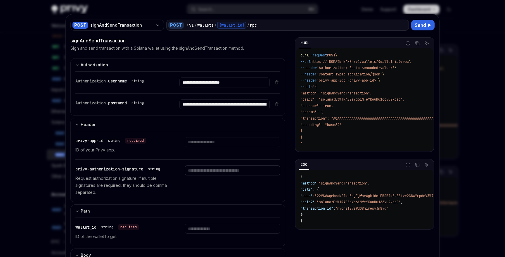
click at [227, 168] on input "Enter privy-authorization-signature" at bounding box center [232, 170] width 95 height 10
paste input "**********"
type input "**********"
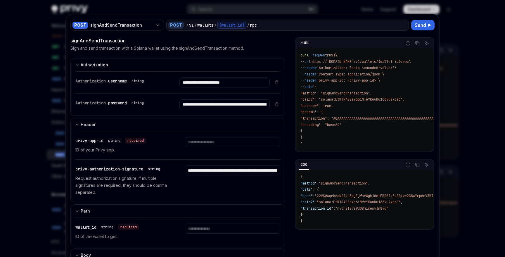
click at [232, 179] on div "**********" at bounding box center [232, 180] width 95 height 30
click at [229, 143] on input "Enter privy-app-id" at bounding box center [232, 142] width 95 height 10
click at [216, 83] on input "**********" at bounding box center [224, 82] width 90 height 10
click at [227, 141] on input "Enter privy-app-id" at bounding box center [232, 142] width 95 height 10
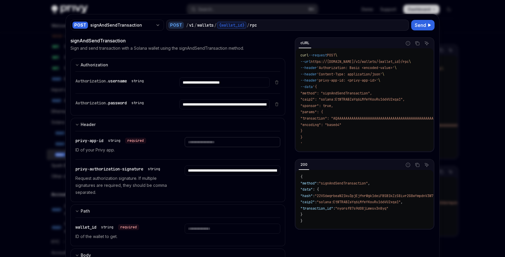
paste input "**********"
type input "**********"
click at [228, 153] on div "**********" at bounding box center [232, 145] width 95 height 16
click at [414, 29] on button "Send" at bounding box center [422, 25] width 23 height 11
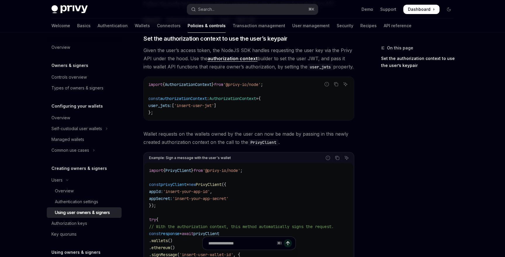
scroll to position [236, 0]
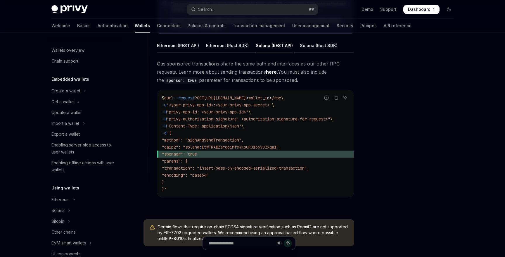
scroll to position [252, 0]
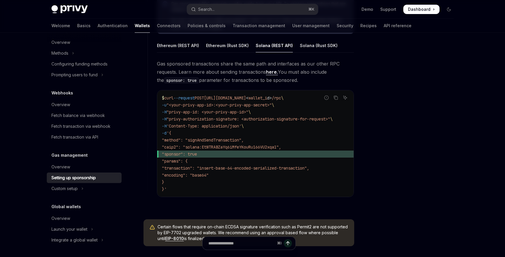
click at [215, 191] on code "$ curl --request POST [URL][DOMAIN_NAME] < wallet_i d > /rpc \ -u "<your-privy-…" at bounding box center [255, 143] width 187 height 98
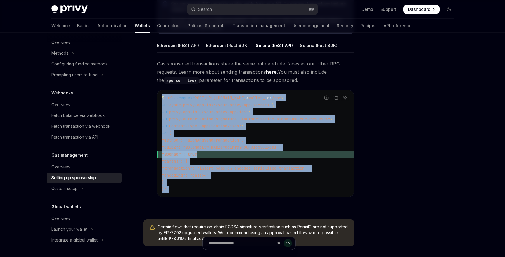
drag, startPoint x: 215, startPoint y: 191, endPoint x: 164, endPoint y: 97, distance: 107.0
click at [164, 97] on code "$ curl --request POST [URL][DOMAIN_NAME] < wallet_i d > /rpc \ -u "<your-privy-…" at bounding box center [255, 143] width 187 height 98
click at [164, 97] on span "$" at bounding box center [163, 97] width 2 height 5
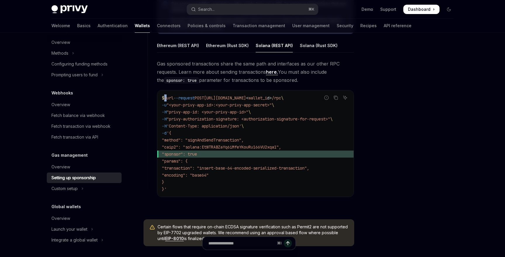
click at [164, 97] on span "$" at bounding box center [163, 97] width 2 height 5
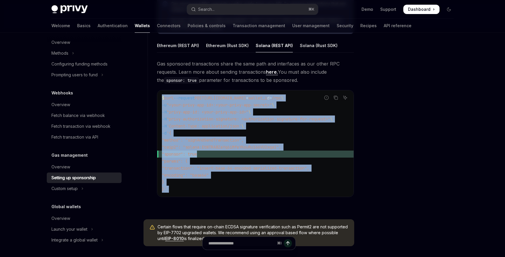
drag, startPoint x: 164, startPoint y: 97, endPoint x: 179, endPoint y: 188, distance: 92.2
click at [179, 188] on code "$ curl --request POST [URL][DOMAIN_NAME] < wallet_i d > /rpc \ -u "<your-privy-…" at bounding box center [255, 143] width 187 height 98
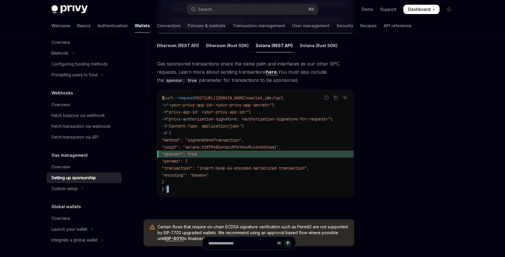
click at [179, 188] on code "$ curl --request POST [URL][DOMAIN_NAME] < wallet_i d > /rpc \ -u "<your-privy-…" at bounding box center [255, 143] width 187 height 98
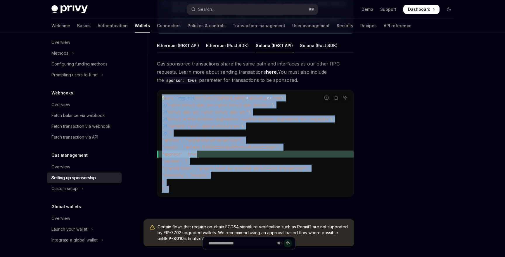
drag, startPoint x: 179, startPoint y: 188, endPoint x: 161, endPoint y: 94, distance: 95.5
click at [161, 94] on div "$ curl --request POST [URL][DOMAIN_NAME] < wallet_i d > /rpc \ -u "<your-privy-…" at bounding box center [255, 143] width 196 height 106
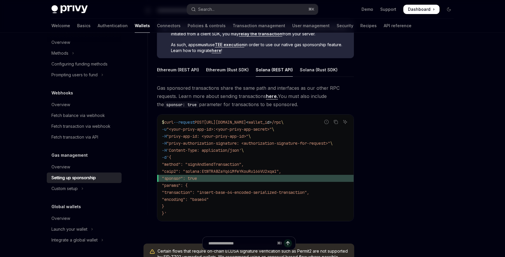
scroll to position [326, 0]
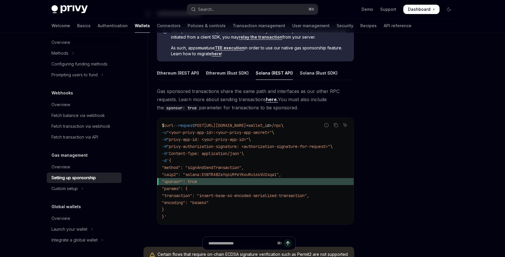
click at [273, 75] on div "Solana (REST API)" at bounding box center [274, 73] width 37 height 14
click at [302, 75] on div "Solana (Rust SDK)" at bounding box center [319, 73] width 38 height 14
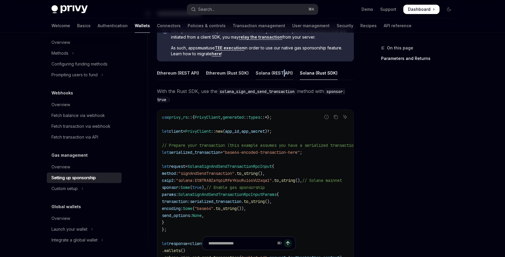
click at [281, 74] on div "Solana (REST API)" at bounding box center [274, 73] width 37 height 14
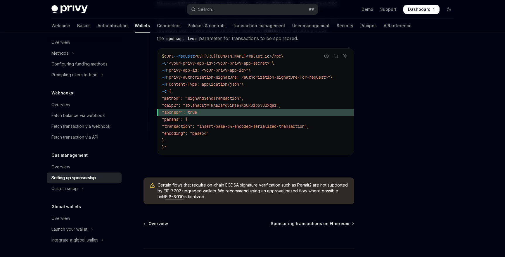
scroll to position [400, 0]
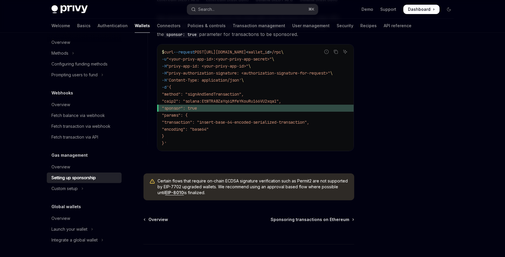
click at [248, 179] on div "Certain flows that require on-chain ECDSA signature verification such as Permit…" at bounding box center [248, 186] width 211 height 27
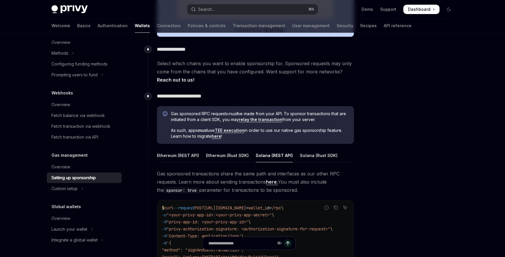
scroll to position [241, 0]
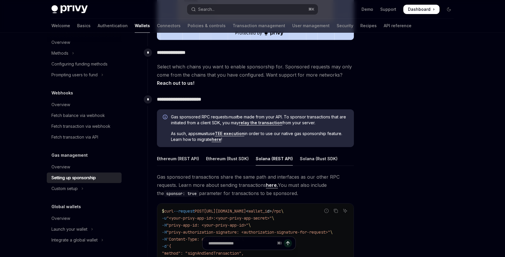
click at [278, 123] on link "relay the transaction" at bounding box center [261, 122] width 44 height 5
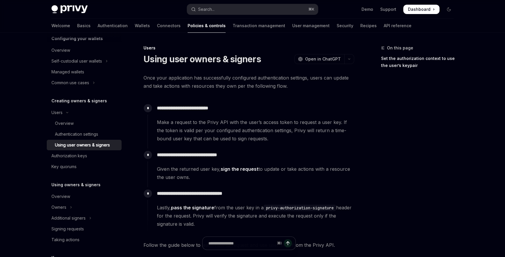
scroll to position [10, 0]
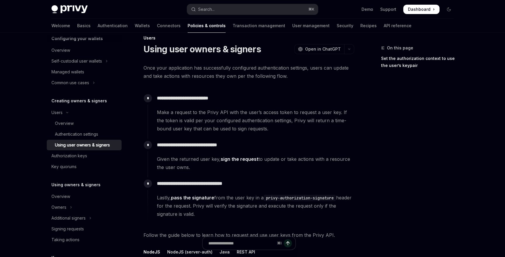
click at [224, 137] on div "**********" at bounding box center [251, 115] width 207 height 47
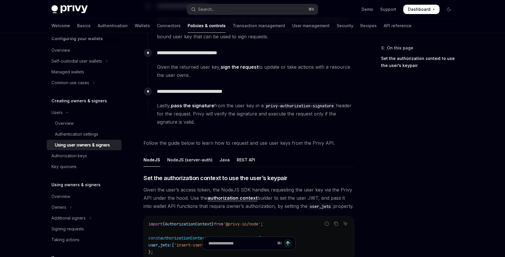
scroll to position [180, 0]
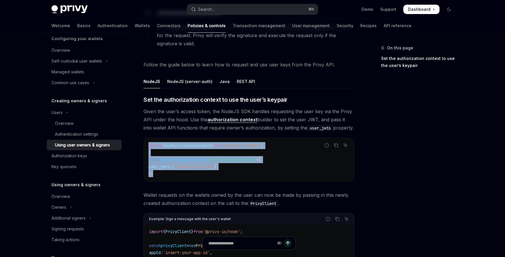
drag, startPoint x: 167, startPoint y: 172, endPoint x: 149, endPoint y: 146, distance: 31.4
click at [149, 146] on code "import { AuthorizationContext } from '@privy-io/node' ; const authorizationCont…" at bounding box center [248, 159] width 201 height 35
click at [149, 146] on span "import" at bounding box center [155, 145] width 14 height 5
drag, startPoint x: 149, startPoint y: 146, endPoint x: 166, endPoint y: 173, distance: 32.2
click at [166, 173] on code "import { AuthorizationContext } from '@privy-io/node' ; const authorizationCont…" at bounding box center [248, 159] width 201 height 35
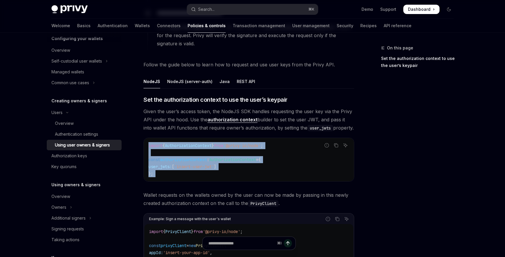
click at [166, 173] on code "import { AuthorizationContext } from '@privy-io/node' ; const authorizationCont…" at bounding box center [248, 159] width 201 height 35
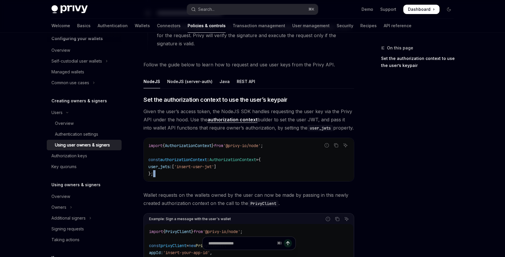
click at [166, 173] on code "import { AuthorizationContext } from '@privy-io/node' ; const authorizationCont…" at bounding box center [248, 159] width 201 height 35
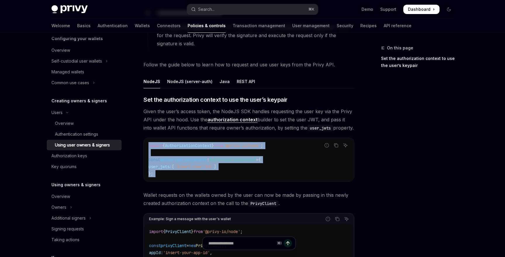
drag, startPoint x: 166, startPoint y: 173, endPoint x: 156, endPoint y: 145, distance: 29.9
click at [156, 145] on code "import { AuthorizationContext } from '@privy-io/node' ; const authorizationCont…" at bounding box center [248, 159] width 201 height 35
click at [156, 145] on span "import" at bounding box center [155, 145] width 14 height 5
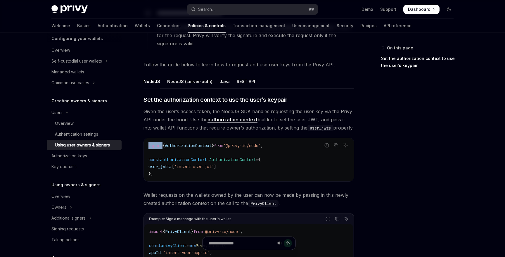
click at [156, 145] on span "import" at bounding box center [155, 145] width 14 height 5
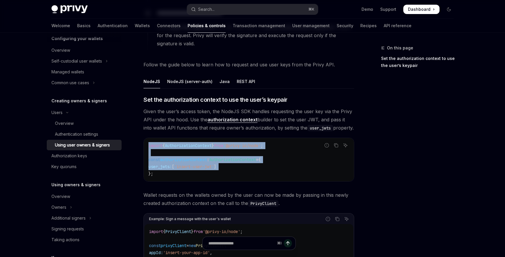
drag, startPoint x: 156, startPoint y: 145, endPoint x: 161, endPoint y: 169, distance: 24.4
click at [161, 169] on code "import { AuthorizationContext } from '@privy-io/node' ; const authorizationCont…" at bounding box center [248, 159] width 201 height 35
click at [161, 169] on span "user_jwts:" at bounding box center [159, 166] width 23 height 5
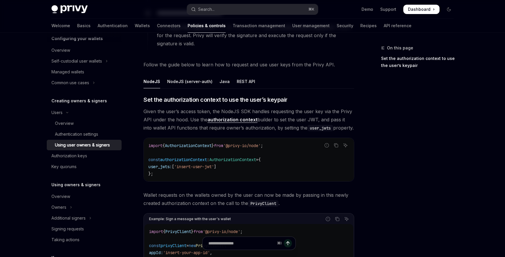
click at [163, 177] on div "import { AuthorizationContext } from '@privy-io/node' ; const authorizationCont…" at bounding box center [249, 159] width 210 height 43
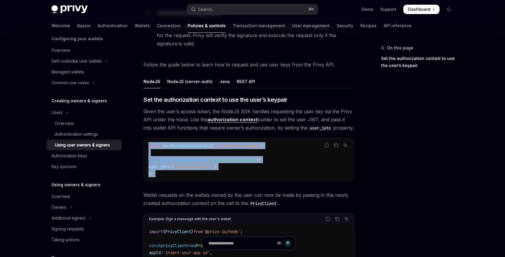
drag, startPoint x: 163, startPoint y: 177, endPoint x: 155, endPoint y: 145, distance: 33.0
click at [155, 145] on div "import { AuthorizationContext } from '@privy-io/node' ; const authorizationCont…" at bounding box center [249, 159] width 210 height 43
click at [155, 145] on span "import" at bounding box center [155, 145] width 14 height 5
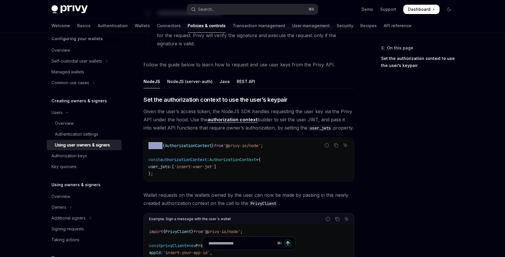
click at [155, 145] on span "import" at bounding box center [155, 145] width 14 height 5
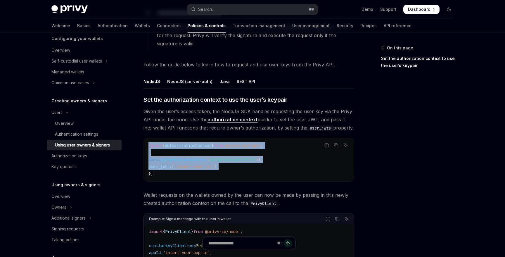
drag, startPoint x: 155, startPoint y: 145, endPoint x: 161, endPoint y: 169, distance: 24.9
click at [161, 169] on code "import { AuthorizationContext } from '@privy-io/node' ; const authorizationCont…" at bounding box center [248, 159] width 201 height 35
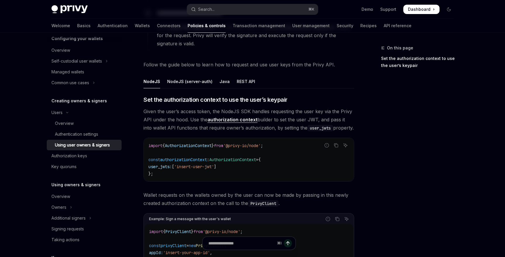
click at [161, 175] on code "import { AuthorizationContext } from '@privy-io/node' ; const authorizationCont…" at bounding box center [248, 159] width 201 height 35
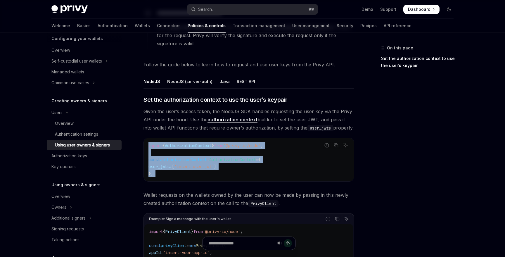
drag, startPoint x: 161, startPoint y: 175, endPoint x: 155, endPoint y: 137, distance: 38.5
click at [155, 137] on div "​ Set the authorization context to use the user’s keypair Given the user’s acce…" at bounding box center [248, 250] width 211 height 308
click at [155, 138] on div "Report incorrect code Copy Ask AI import { AuthorizationContext } from '@privy-…" at bounding box center [248, 160] width 211 height 44
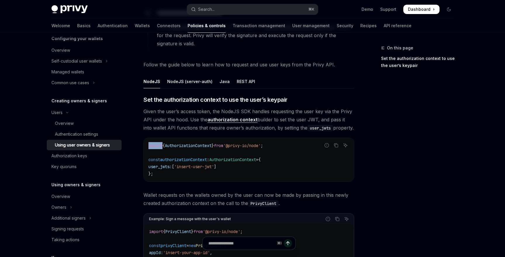
click at [155, 138] on div "Report incorrect code Copy Ask AI import { AuthorizationContext } from '@privy-…" at bounding box center [248, 160] width 211 height 44
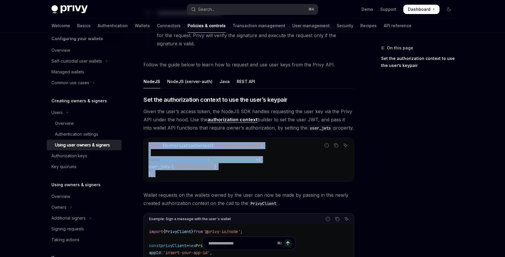
drag, startPoint x: 155, startPoint y: 137, endPoint x: 164, endPoint y: 169, distance: 33.4
click at [162, 171] on div "Report incorrect code Copy Ask AI import { AuthorizationContext } from '@privy-…" at bounding box center [248, 160] width 211 height 44
click at [164, 169] on code "import { AuthorizationContext } from '@privy-io/node' ; const authorizationCont…" at bounding box center [248, 159] width 201 height 35
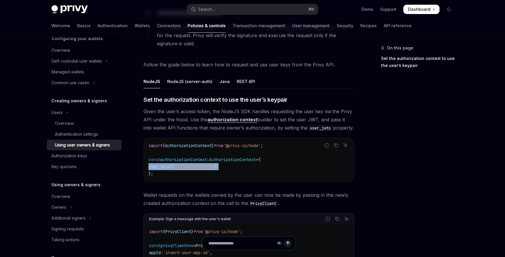
click at [164, 169] on code "import { AuthorizationContext } from '@privy-io/node' ; const authorizationCont…" at bounding box center [248, 159] width 201 height 35
click at [164, 172] on code "import { AuthorizationContext } from '@privy-io/node' ; const authorizationCont…" at bounding box center [248, 159] width 201 height 35
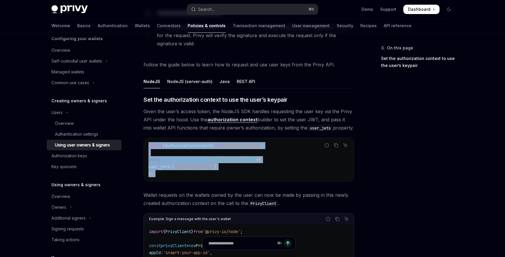
drag, startPoint x: 164, startPoint y: 172, endPoint x: 156, endPoint y: 146, distance: 27.8
click at [156, 146] on code "import { AuthorizationContext } from '@privy-io/node' ; const authorizationCont…" at bounding box center [248, 159] width 201 height 35
click at [156, 146] on span "import" at bounding box center [155, 145] width 14 height 5
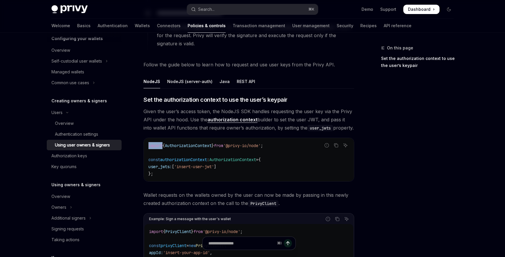
click at [156, 146] on span "import" at bounding box center [155, 145] width 14 height 5
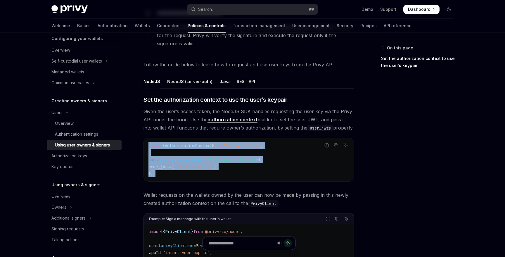
drag, startPoint x: 156, startPoint y: 146, endPoint x: 161, endPoint y: 177, distance: 31.4
click at [161, 177] on code "import { AuthorizationContext } from '@privy-io/node' ; const authorizationCont…" at bounding box center [248, 159] width 201 height 35
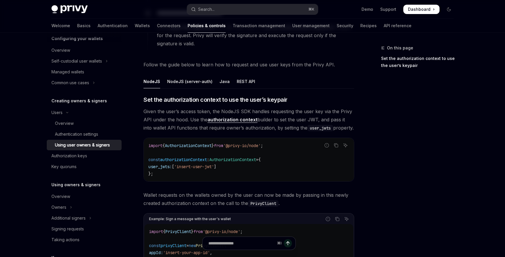
click at [161, 177] on code "import { AuthorizationContext } from '@privy-io/node' ; const authorizationCont…" at bounding box center [248, 159] width 201 height 35
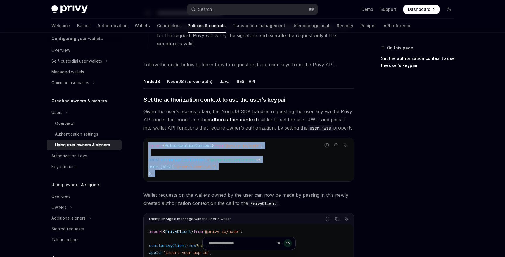
drag, startPoint x: 161, startPoint y: 177, endPoint x: 149, endPoint y: 148, distance: 31.6
click at [149, 148] on code "import { AuthorizationContext } from '@privy-io/node' ; const authorizationCont…" at bounding box center [248, 159] width 201 height 35
click at [149, 148] on span "import" at bounding box center [155, 145] width 14 height 5
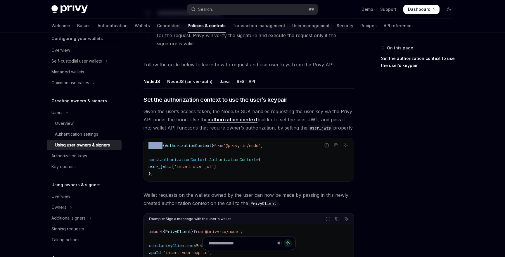
click at [149, 148] on span "import" at bounding box center [155, 145] width 14 height 5
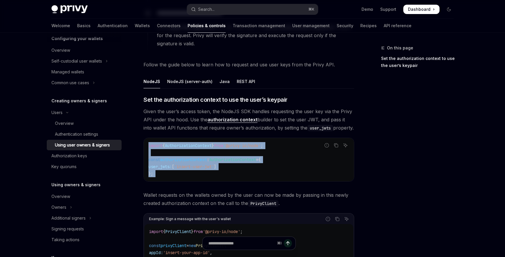
drag, startPoint x: 149, startPoint y: 148, endPoint x: 162, endPoint y: 176, distance: 31.0
click at [161, 175] on code "import { AuthorizationContext } from '@privy-io/node' ; const authorizationCont…" at bounding box center [248, 159] width 201 height 35
click at [162, 176] on code "import { AuthorizationContext } from '@privy-io/node' ; const authorizationCont…" at bounding box center [248, 159] width 201 height 35
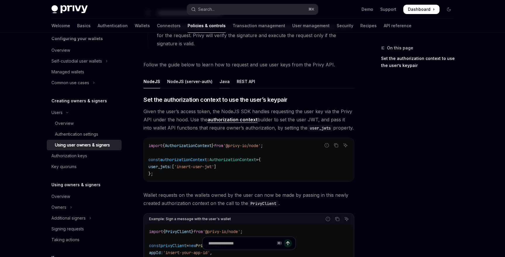
click at [220, 80] on div "Java" at bounding box center [224, 82] width 10 height 14
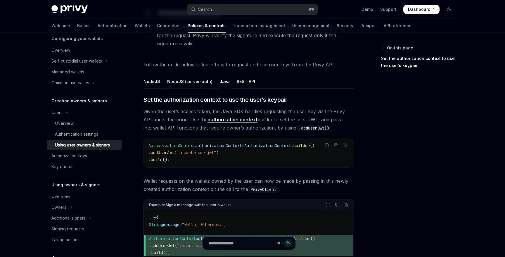
click at [203, 82] on div "NodeJS (server-auth)" at bounding box center [189, 82] width 45 height 14
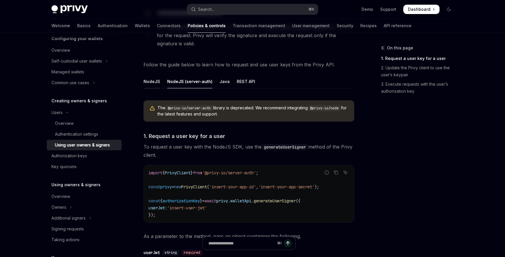
click at [151, 81] on div "NodeJS" at bounding box center [151, 82] width 17 height 14
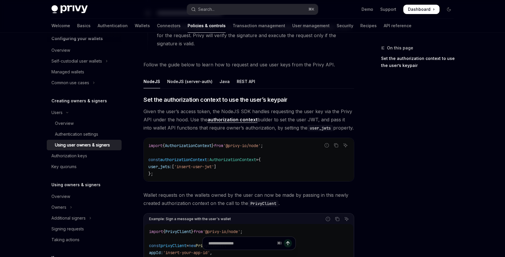
click at [193, 44] on span "Lastly, pass the signature from the user key in a privy-authorization-signature…" at bounding box center [255, 35] width 197 height 25
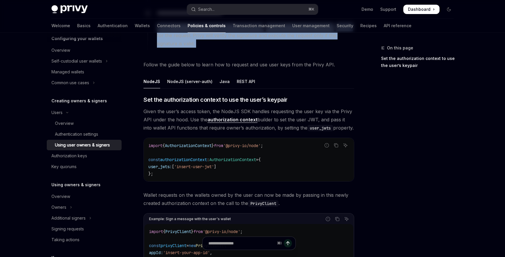
click at [193, 44] on span "Lastly, pass the signature from the user key in a privy-authorization-signature…" at bounding box center [255, 35] width 197 height 25
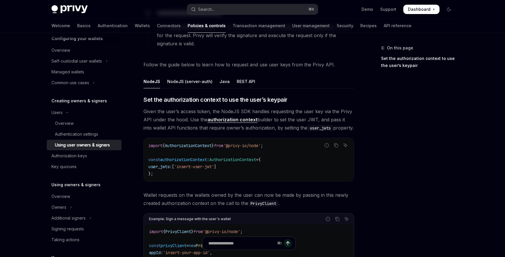
click at [197, 44] on span "Lastly, pass the signature from the user key in a privy-authorization-signature…" at bounding box center [255, 35] width 197 height 25
click at [197, 119] on span "Given the user’s access token, the NodeJS SDK handles requesting the user key v…" at bounding box center [248, 119] width 211 height 25
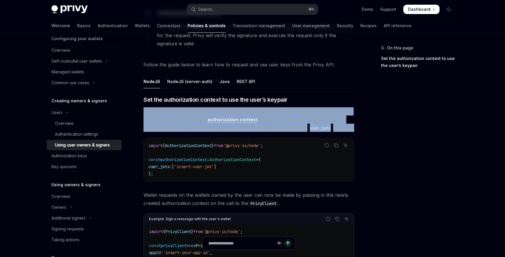
click at [197, 119] on span "Given the user’s access token, the NodeJS SDK handles requesting the user key v…" at bounding box center [248, 119] width 211 height 25
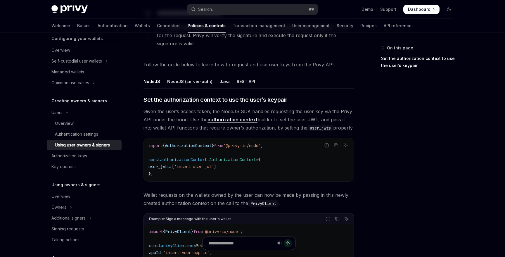
click at [199, 119] on span "Given the user’s access token, the NodeJS SDK handles requesting the user key v…" at bounding box center [248, 119] width 211 height 25
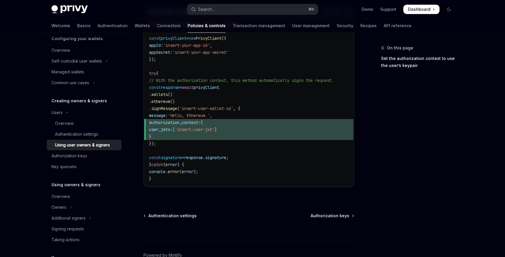
scroll to position [387, 0]
click at [339, 219] on span "Authorization keys" at bounding box center [330, 216] width 39 height 6
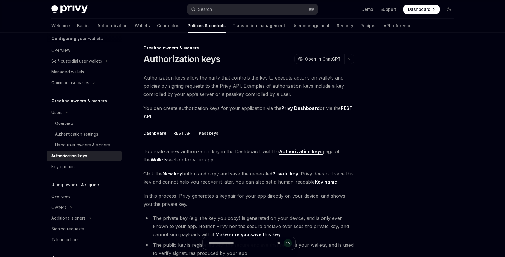
click at [288, 152] on strong "Authorization keys" at bounding box center [301, 151] width 44 height 6
click at [219, 152] on span "To create a new authorization key in the Dashboard, visit the Authorization key…" at bounding box center [248, 155] width 211 height 16
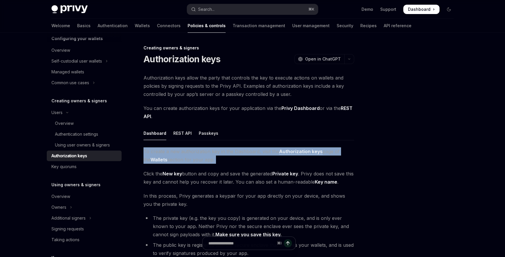
click at [219, 152] on span "To create a new authorization key in the Dashboard, visit the Authorization key…" at bounding box center [248, 155] width 211 height 16
click at [219, 158] on span "To create a new authorization key in the Dashboard, visit the Authorization key…" at bounding box center [248, 155] width 211 height 16
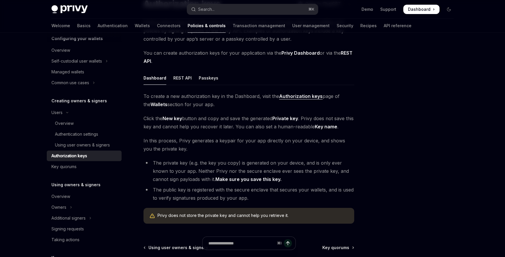
scroll to position [56, 0]
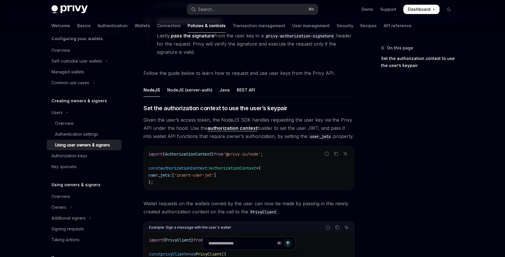
scroll to position [171, 0]
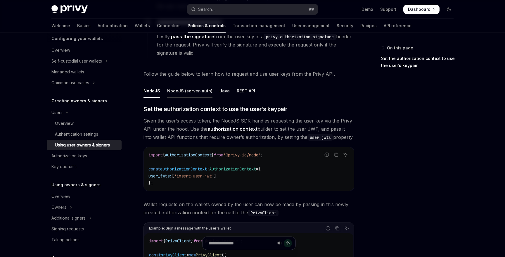
click at [176, 89] on div "NodeJS (server-auth)" at bounding box center [189, 91] width 45 height 14
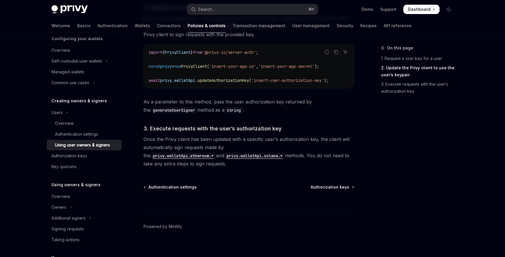
scroll to position [535, 0]
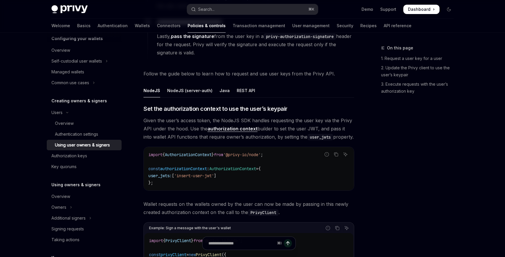
scroll to position [171, 0]
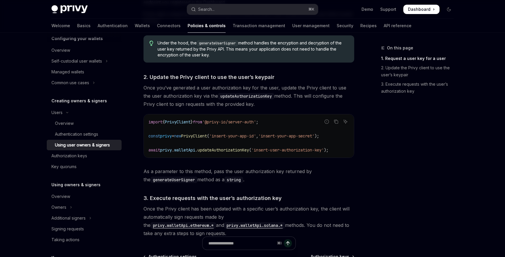
scroll to position [468, 0]
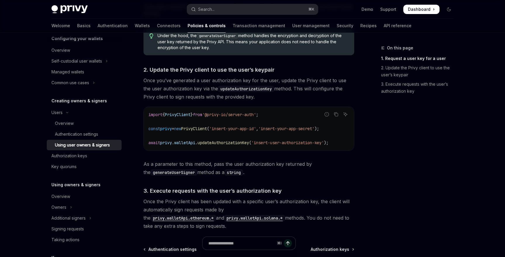
click at [257, 100] on span "Once you’ve generated a user authorization key for the user, update the Privy c…" at bounding box center [248, 88] width 211 height 25
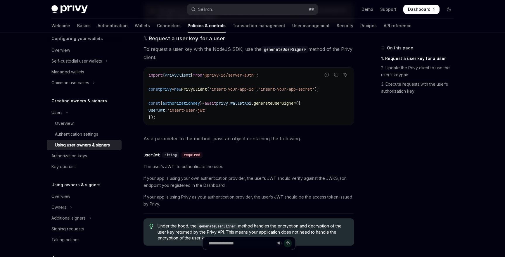
scroll to position [275, 0]
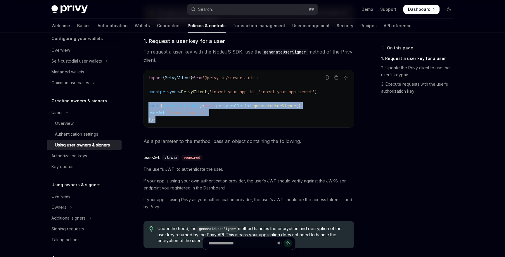
drag, startPoint x: 165, startPoint y: 118, endPoint x: 149, endPoint y: 104, distance: 21.7
click at [149, 104] on code "import { PrivyClient } from '@privy-io/server-auth' ; const privy = new PrivyCl…" at bounding box center [248, 98] width 201 height 49
copy code "const { authorizationKey } = await privy . walletApi . generateUserSigner ({ us…"
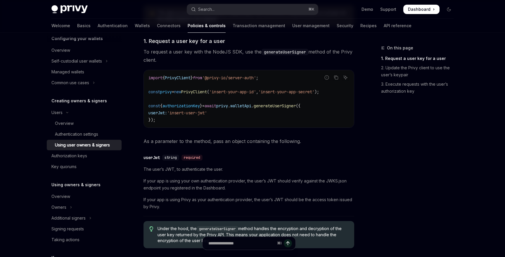
click at [212, 146] on div "The @privy-io/server-auth library is deprecated. We recommend integrating @priv…" at bounding box center [248, 212] width 211 height 422
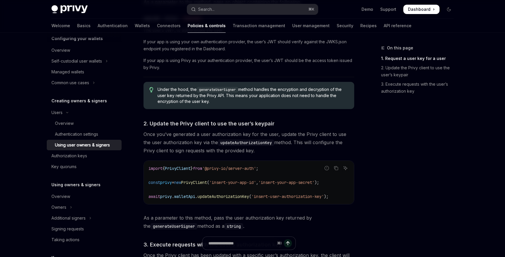
scroll to position [402, 0]
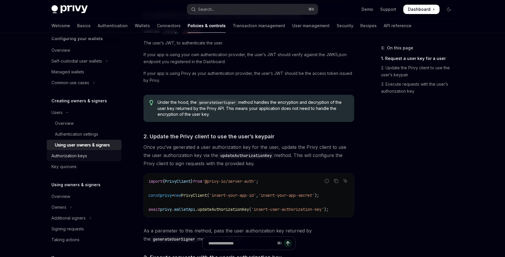
click at [97, 156] on div "Authorization keys" at bounding box center [84, 155] width 67 height 7
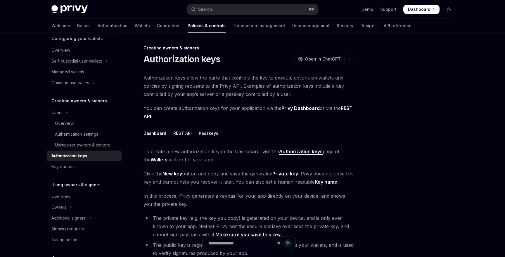
click at [179, 138] on div "REST API" at bounding box center [182, 133] width 18 height 14
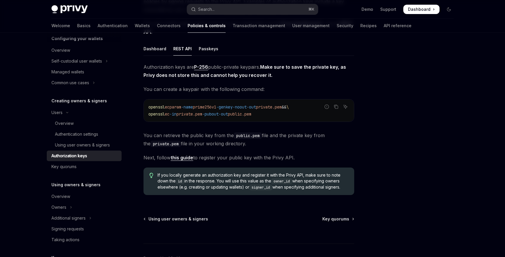
scroll to position [88, 0]
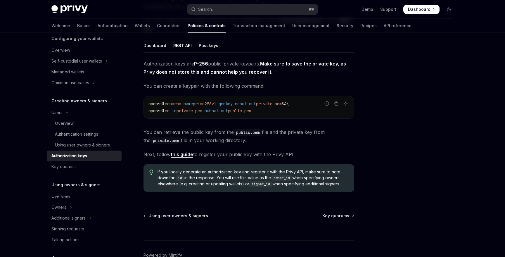
click at [156, 50] on div "Dashboard" at bounding box center [154, 46] width 23 height 14
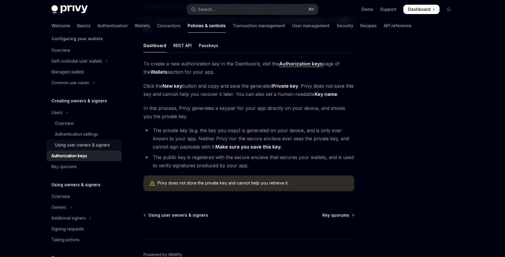
click at [100, 141] on div "Using user owners & signers" at bounding box center [82, 144] width 55 height 7
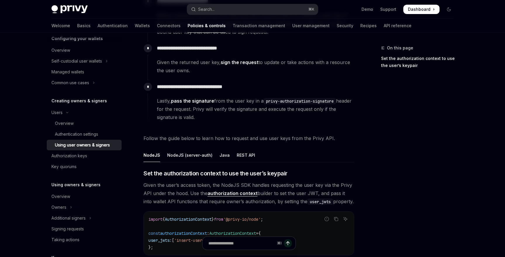
scroll to position [109, 0]
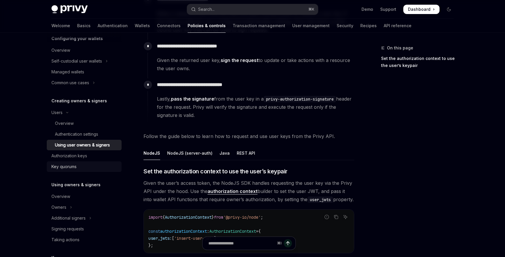
click at [92, 167] on div "Key quorums" at bounding box center [84, 166] width 67 height 7
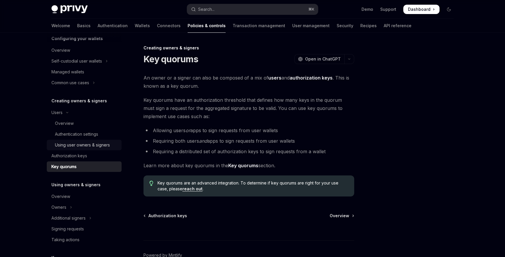
click at [98, 147] on div "Using user owners & signers" at bounding box center [82, 144] width 55 height 7
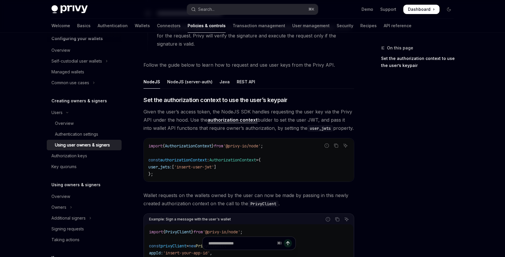
scroll to position [177, 0]
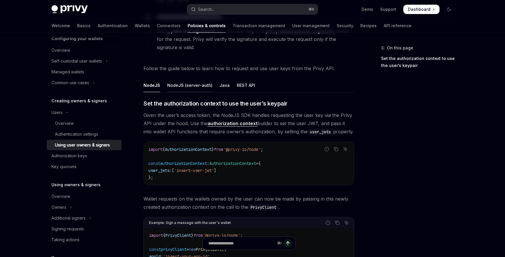
click at [196, 87] on div "NodeJS (server-auth)" at bounding box center [189, 85] width 45 height 14
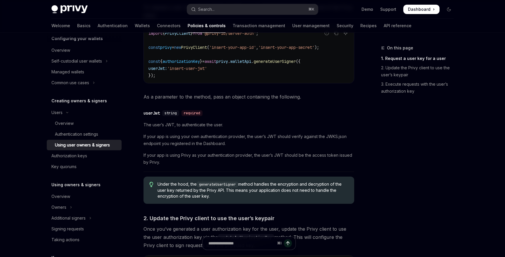
scroll to position [323, 0]
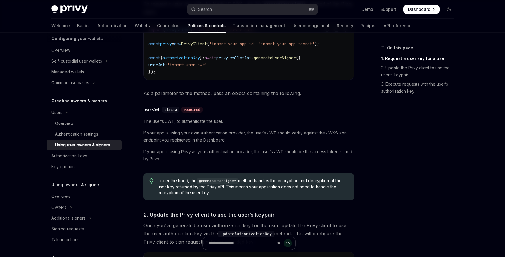
click at [196, 120] on span "The user’s JWT, to authenticate the user." at bounding box center [248, 121] width 211 height 7
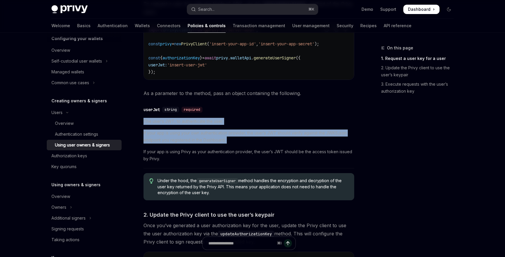
drag, startPoint x: 196, startPoint y: 120, endPoint x: 198, endPoint y: 142, distance: 21.4
click at [198, 142] on div "The user’s JWT, to authenticate the user. If your app is using your own authent…" at bounding box center [248, 140] width 211 height 44
click at [198, 142] on span "If your app is using your own authentication provider, the user’s JWT should ve…" at bounding box center [248, 136] width 211 height 14
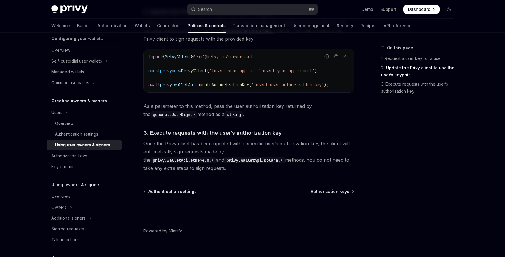
scroll to position [535, 0]
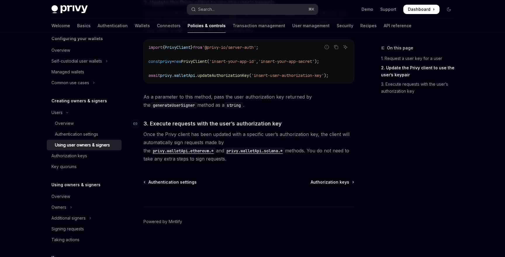
click at [199, 123] on span "3. Execute requests with the user’s authorization key" at bounding box center [212, 124] width 138 height 8
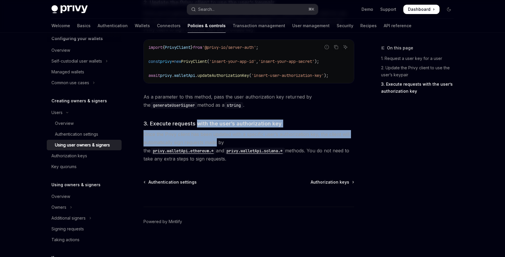
drag, startPoint x: 199, startPoint y: 123, endPoint x: 214, endPoint y: 145, distance: 26.5
click at [214, 145] on span "Once the Privy client has been updated with a specific user’s authorization key…" at bounding box center [248, 146] width 211 height 33
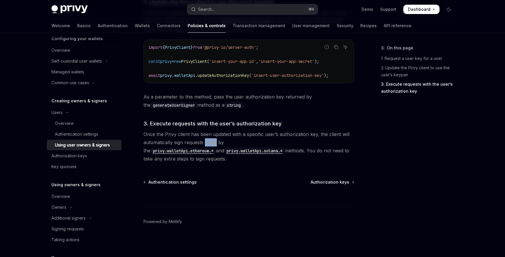
click at [214, 145] on span "Once the Privy client has been updated with a specific user’s authorization key…" at bounding box center [248, 146] width 211 height 33
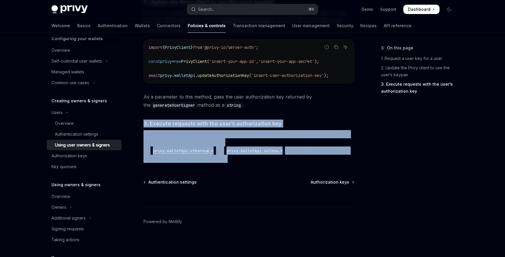
drag, startPoint x: 214, startPoint y: 145, endPoint x: 214, endPoint y: 118, distance: 26.9
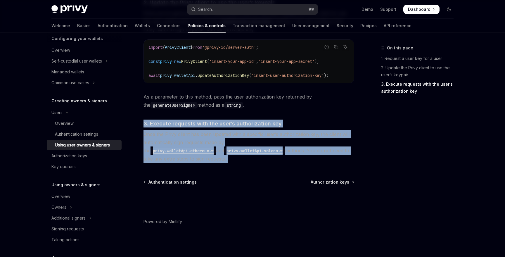
drag, startPoint x: 214, startPoint y: 118, endPoint x: 220, endPoint y: 147, distance: 29.7
click at [220, 147] on span "Once the Privy client has been updated with a specific user’s authorization key…" at bounding box center [248, 146] width 211 height 33
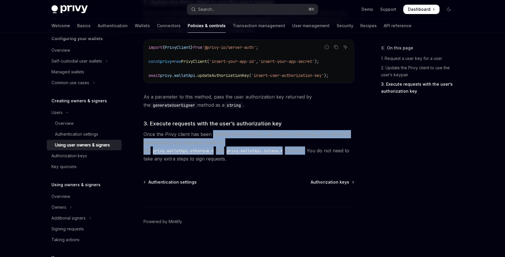
drag, startPoint x: 220, startPoint y: 147, endPoint x: 219, endPoint y: 136, distance: 10.8
click at [219, 136] on span "Once the Privy client has been updated with a specific user’s authorization key…" at bounding box center [248, 146] width 211 height 33
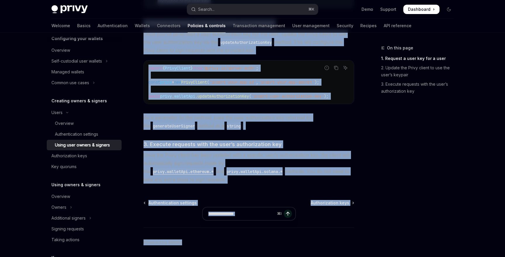
scroll to position [535, 0]
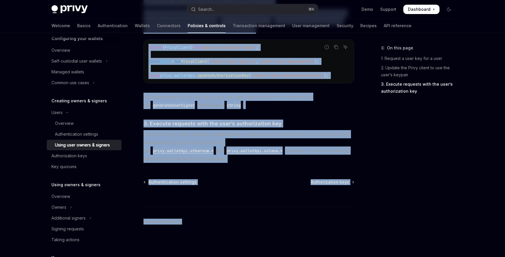
drag, startPoint x: 143, startPoint y: 92, endPoint x: 243, endPoint y: 238, distance: 176.9
copy div "Follow the guide below to learn how to request and use user keys from the Privy…"
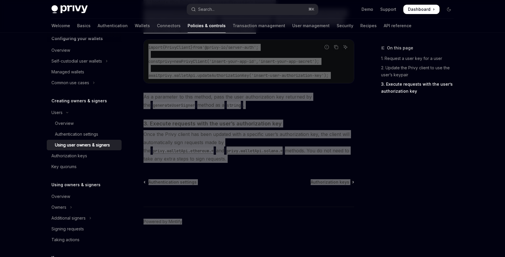
type textarea "*"
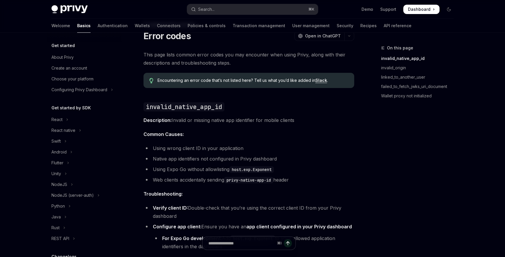
scroll to position [80, 0]
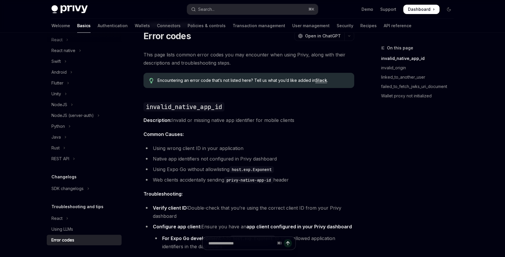
click at [334, 150] on li "Using wrong client ID in your application" at bounding box center [248, 148] width 211 height 8
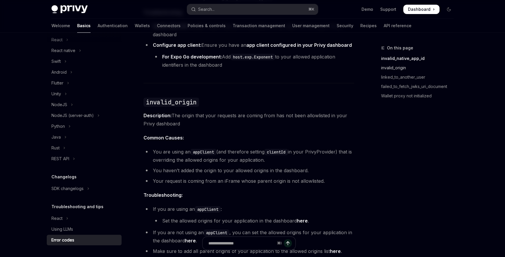
click at [388, 68] on link "invalid_origin" at bounding box center [419, 67] width 77 height 9
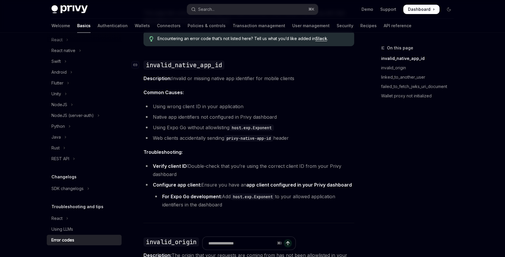
scroll to position [65, 0]
click at [384, 22] on link "API reference" at bounding box center [398, 26] width 28 height 14
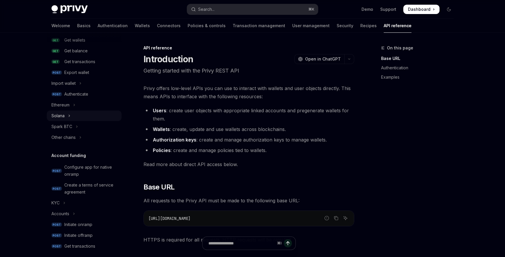
scroll to position [82, 0]
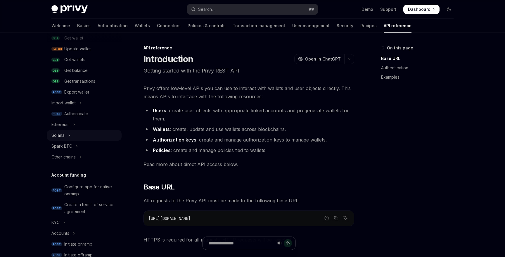
click at [77, 133] on button "Solana" at bounding box center [84, 135] width 75 height 11
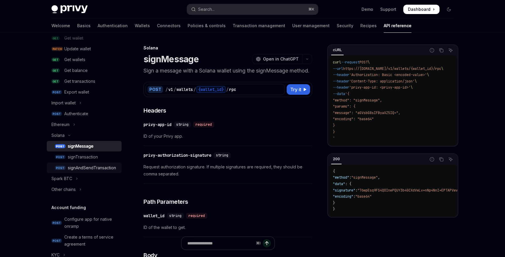
click at [79, 166] on div "signAndSendTransaction" at bounding box center [92, 167] width 48 height 7
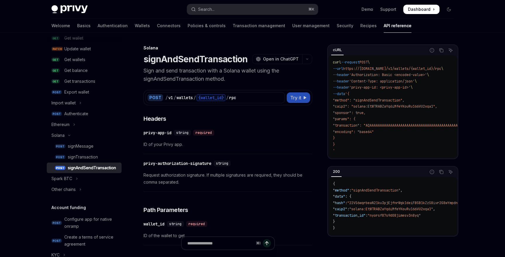
click at [289, 97] on button "Try it" at bounding box center [298, 97] width 23 height 11
type textarea "*"
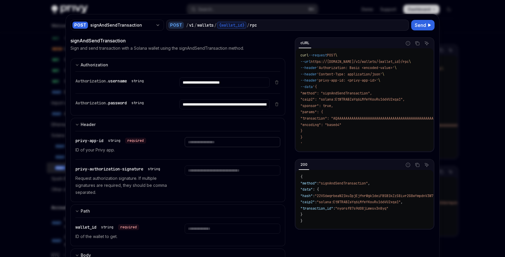
click at [216, 145] on input "Enter privy-app-id" at bounding box center [232, 142] width 95 height 10
click at [215, 172] on input "Enter privy-authorization-signature" at bounding box center [232, 170] width 95 height 10
paste input "**********"
type input "**********"
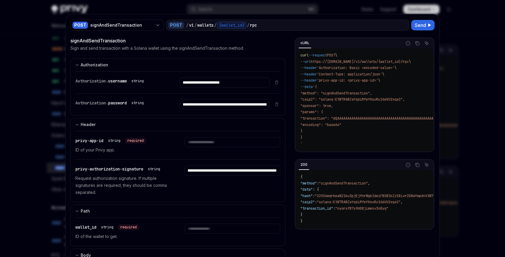
scroll to position [0, 0]
click at [214, 182] on div "**********" at bounding box center [232, 180] width 95 height 30
click at [212, 141] on input "Enter privy-app-id" at bounding box center [232, 142] width 95 height 10
paste input "**********"
type input "**********"
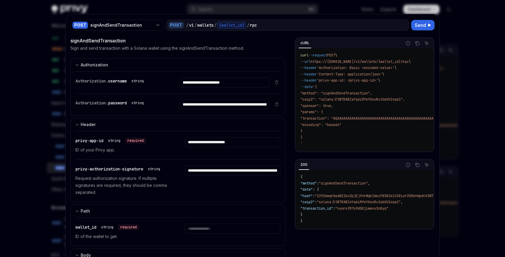
click at [201, 153] on div "**********" at bounding box center [232, 145] width 95 height 16
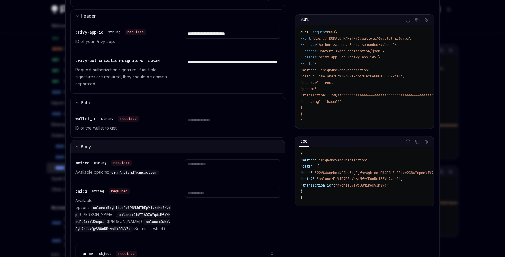
scroll to position [119, 0]
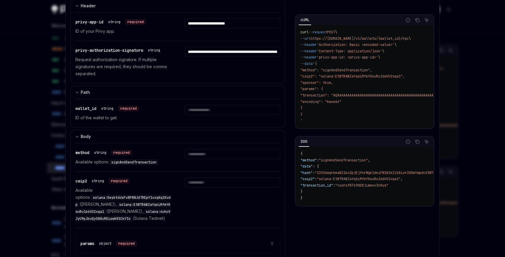
click at [150, 161] on span "signAndSendTransaction" at bounding box center [133, 162] width 45 height 5
copy span "signAndSendTransaction"
click at [205, 154] on input "Enter method" at bounding box center [232, 154] width 95 height 10
paste input "**********"
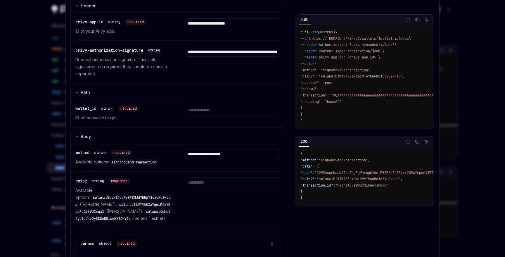
type input "**********"
click at [125, 197] on span "solana:5eykt4UsFv8P8NJdTREpY1vzqKqZKvdp" at bounding box center [122, 201] width 95 height 12
drag, startPoint x: 125, startPoint y: 197, endPoint x: 86, endPoint y: 197, distance: 38.6
click at [86, 197] on span "solana:5eykt4UsFv8P8NJdTREpY1vzqKqZKvdp" at bounding box center [122, 201] width 95 height 12
copy span "solana:5eykt4UsFv8P8NJdTREpY1vzqKqZKvdp"
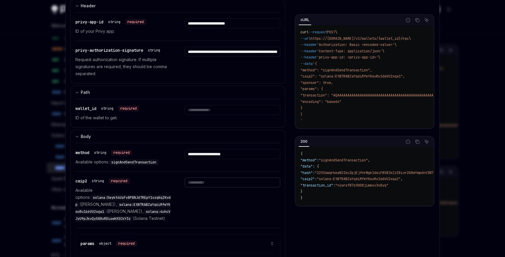
click at [209, 185] on input "Enter caip2" at bounding box center [232, 182] width 95 height 10
paste input "**********"
type input "**********"
click at [201, 200] on div "**********" at bounding box center [232, 199] width 95 height 44
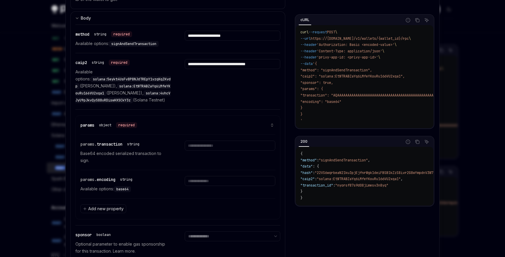
scroll to position [238, 0]
click at [126, 191] on span "base64" at bounding box center [122, 188] width 12 height 5
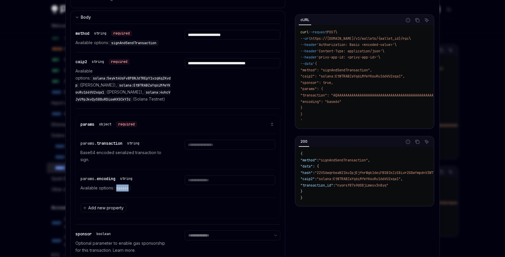
click at [126, 191] on span "base64" at bounding box center [122, 188] width 12 height 5
copy span "base64"
click at [190, 185] on input "Enter encoding" at bounding box center [230, 180] width 90 height 10
paste input "******"
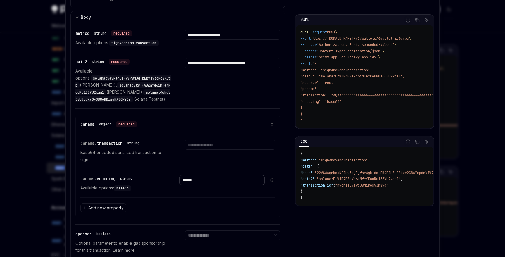
type input "******"
click at [190, 191] on div "******" at bounding box center [221, 183] width 85 height 16
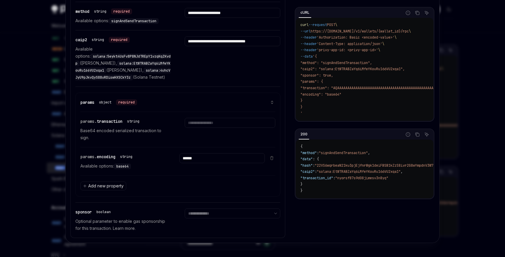
scroll to position [274, 0]
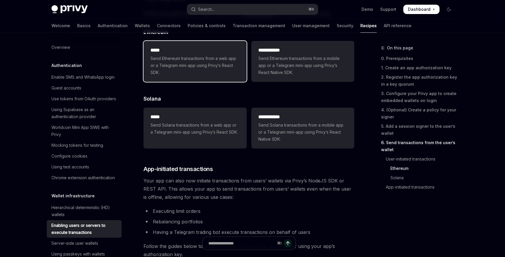
scroll to position [1277, 0]
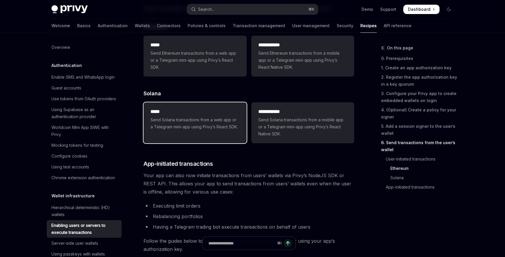
click at [185, 128] on span "Send Solana transactions from a web app or a Telegram mini-app using Privy’s Re…" at bounding box center [194, 123] width 89 height 14
type textarea "*"
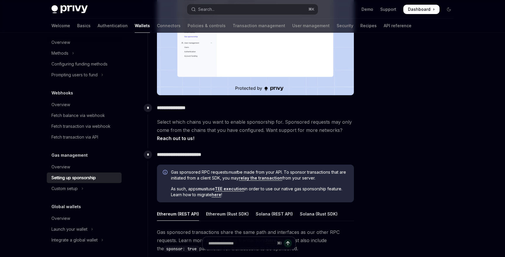
scroll to position [189, 0]
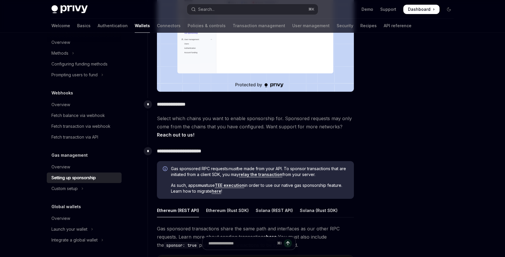
click at [70, 4] on div "Privy Docs home page Search... ⌘ K Demo Support Dashboard Dashboard Search..." at bounding box center [252, 9] width 402 height 19
click at [71, 5] on img at bounding box center [69, 9] width 36 height 8
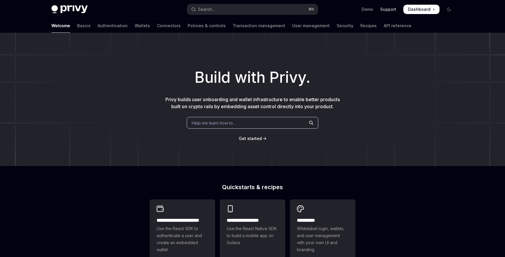
click at [389, 9] on link "Support" at bounding box center [388, 9] width 16 height 6
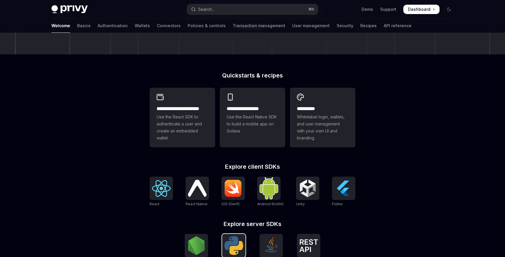
scroll to position [110, 0]
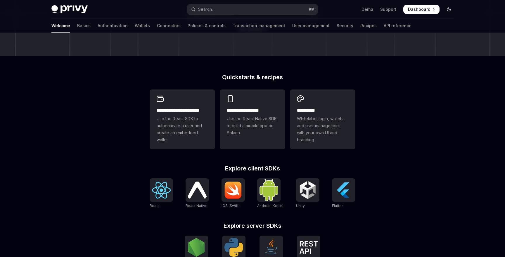
click at [451, 10] on icon "Toggle dark mode" at bounding box center [449, 9] width 5 height 5
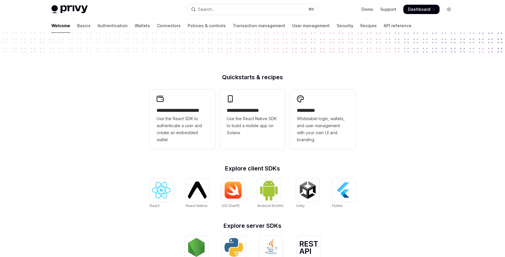
click at [451, 10] on icon "Toggle dark mode" at bounding box center [449, 9] width 5 height 5
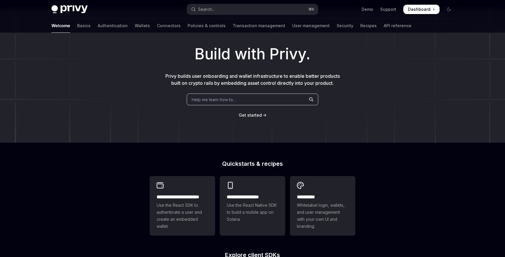
scroll to position [0, 0]
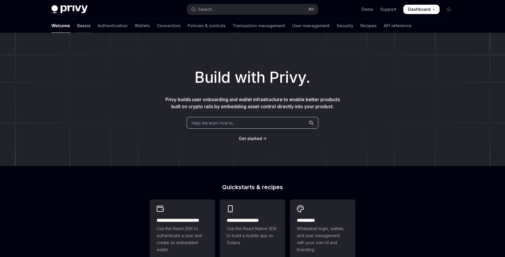
click at [77, 26] on link "Basics" at bounding box center [83, 26] width 13 height 14
type textarea "*"
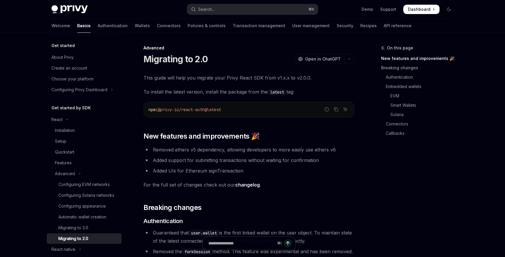
scroll to position [53, 0]
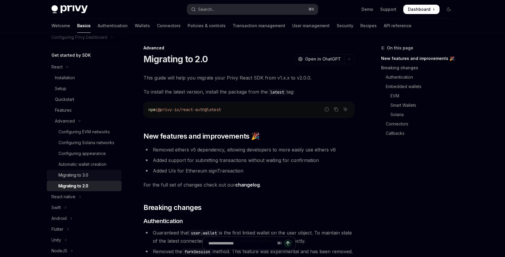
click at [82, 175] on div "Migrating to 3.0" at bounding box center [73, 175] width 30 height 7
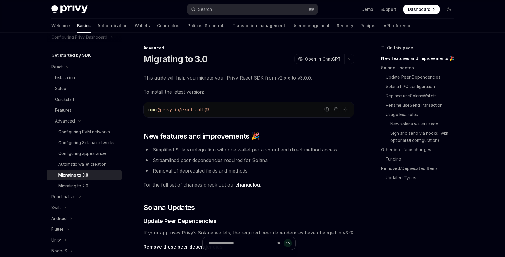
click at [245, 185] on link "changelog" at bounding box center [247, 185] width 25 height 6
type textarea "*"
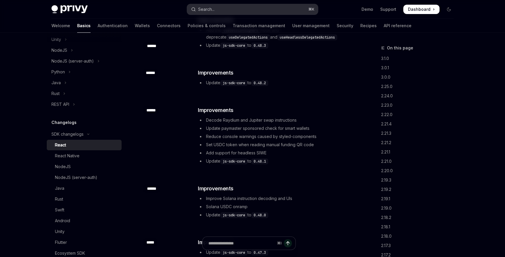
scroll to position [600, 0]
